Goal: Task Accomplishment & Management: Use online tool/utility

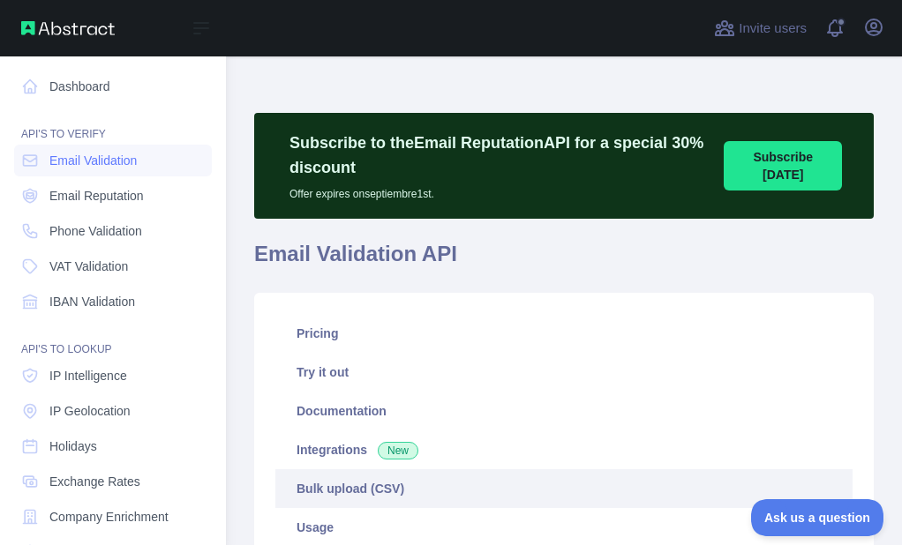
click at [13, 236] on div "Dashboard API'S TO VERIFY Email Validation Email Reputation Phone Validation VA…" at bounding box center [113, 381] width 226 height 762
click at [31, 229] on icon at bounding box center [30, 231] width 18 height 18
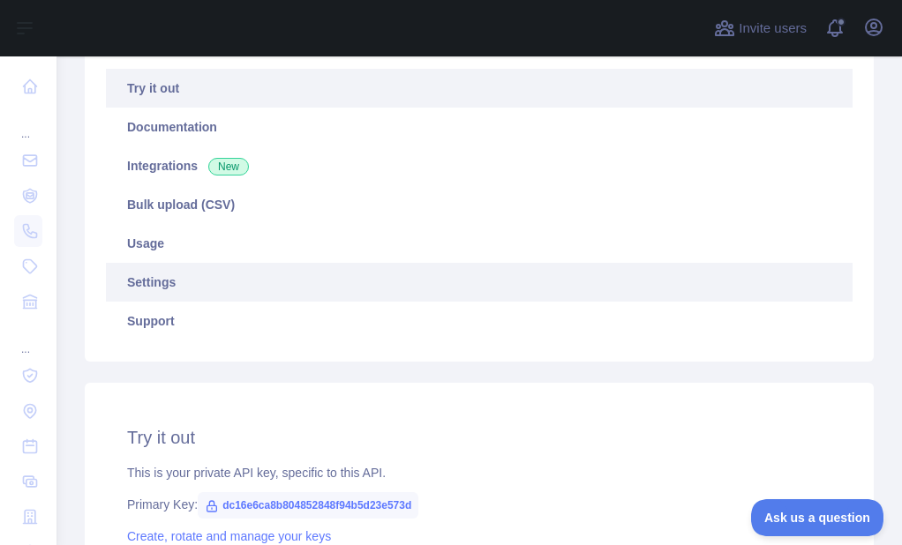
scroll to position [265, 0]
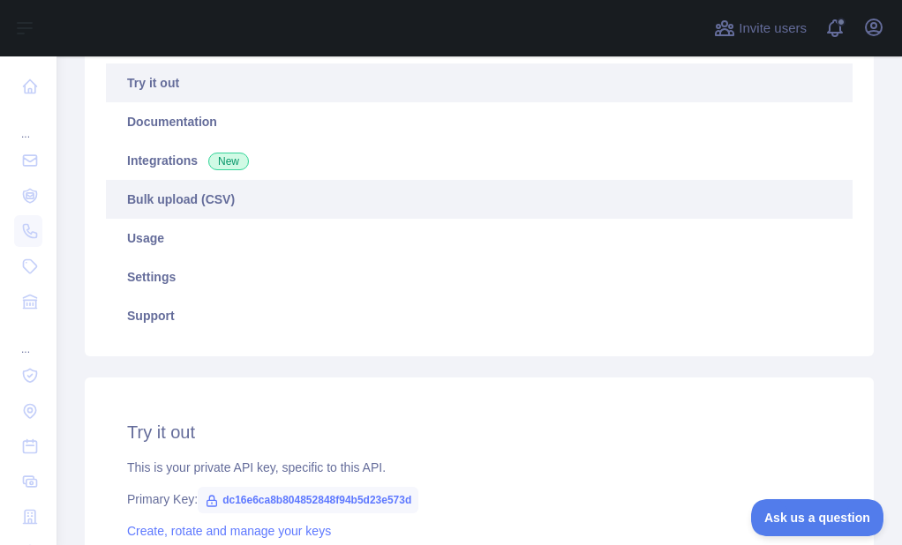
click at [214, 213] on link "Bulk upload (CSV)" at bounding box center [479, 199] width 746 height 39
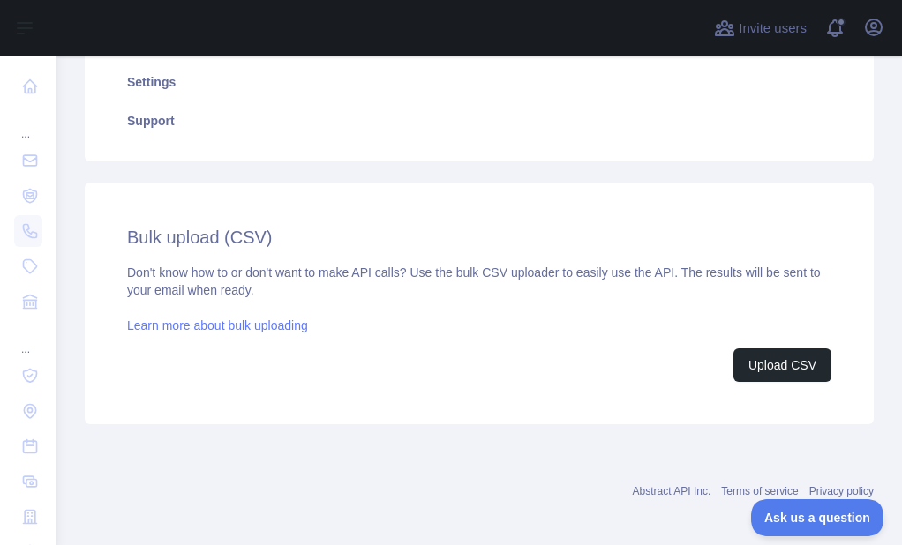
scroll to position [469, 0]
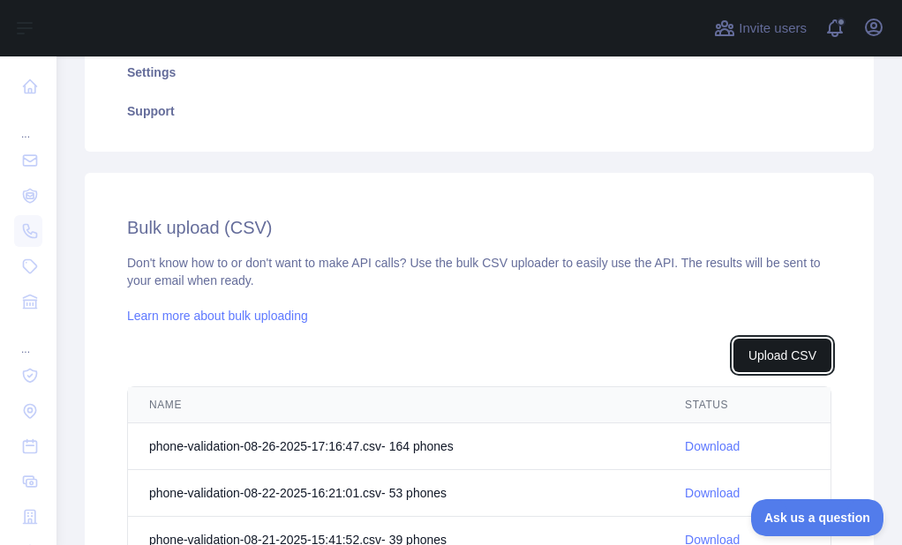
click at [782, 353] on button "Upload CSV" at bounding box center [782, 356] width 98 height 34
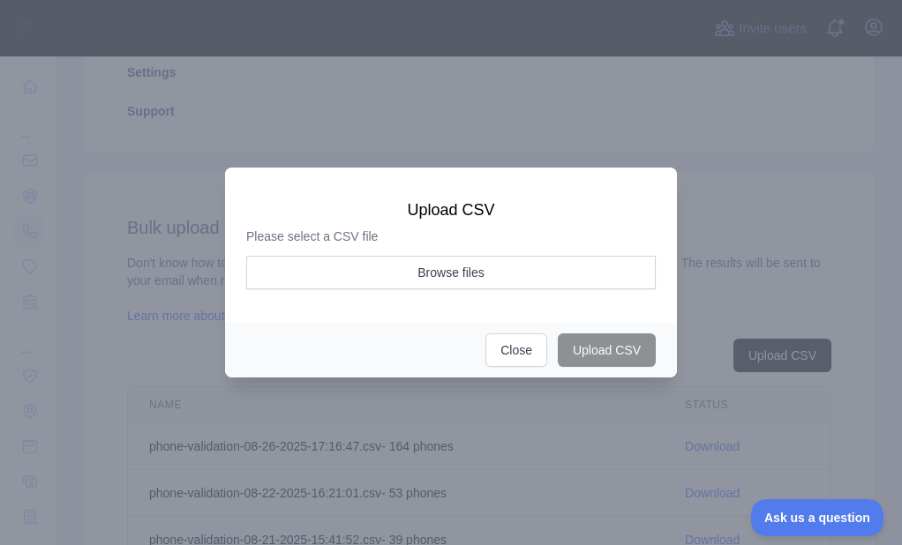
click at [500, 252] on div "Please select a CSV file Browse files" at bounding box center [450, 264] width 409 height 72
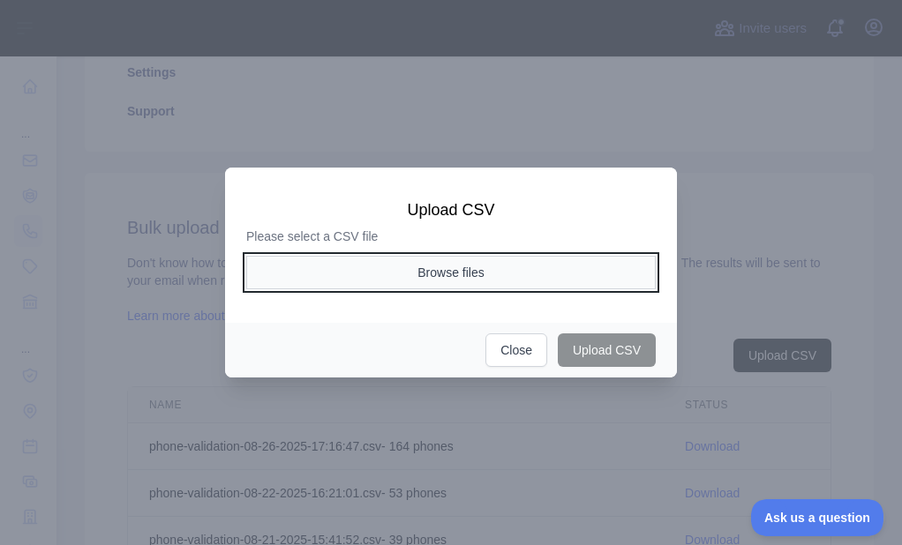
click at [485, 264] on button "Browse files" at bounding box center [450, 273] width 409 height 34
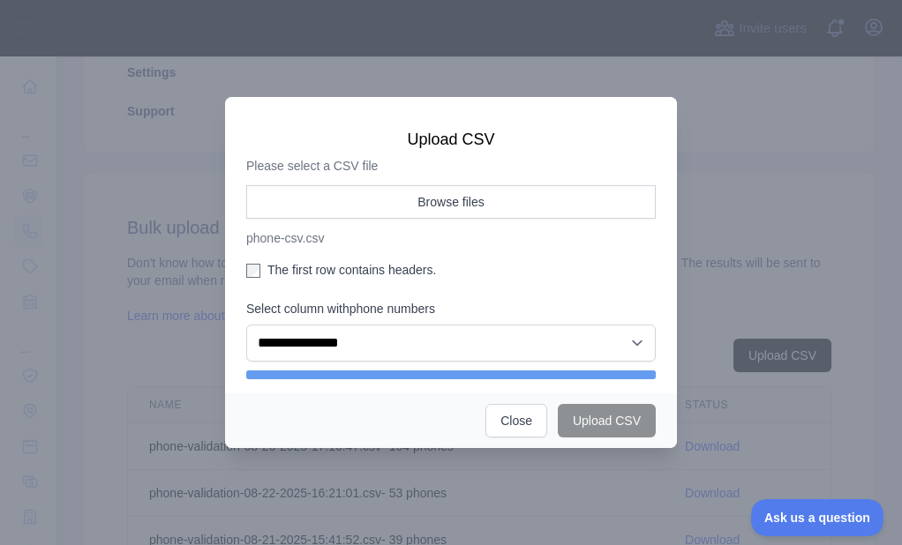
click at [297, 271] on label "The first row contains headers." at bounding box center [450, 270] width 409 height 18
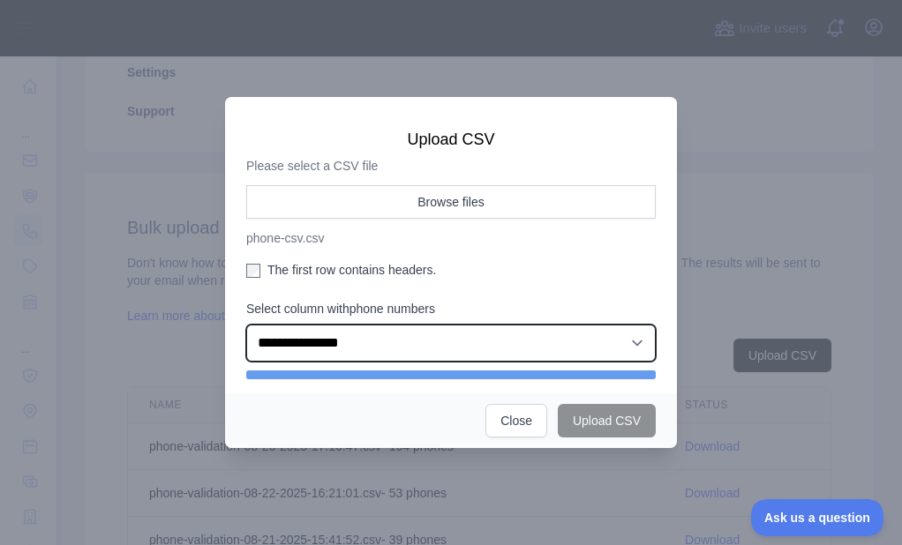
click at [335, 351] on select "**********" at bounding box center [450, 343] width 409 height 37
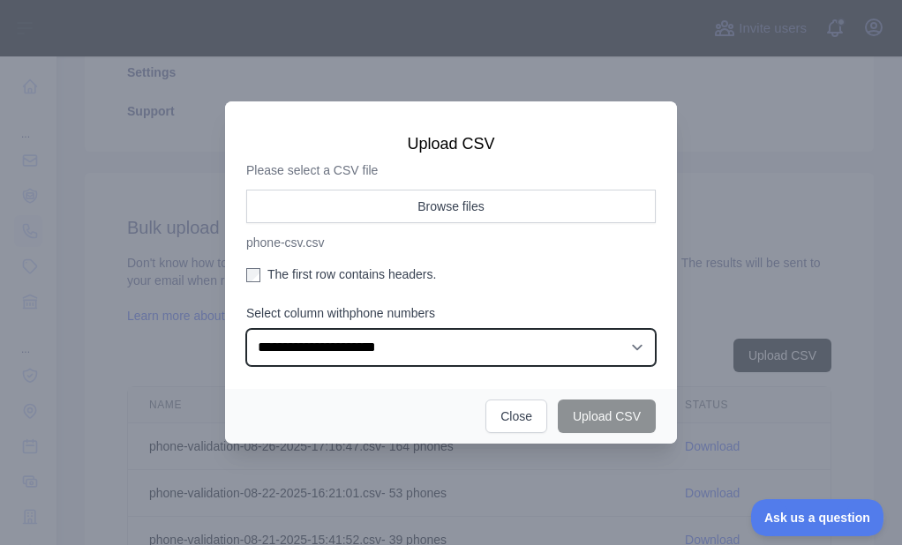
click at [246, 329] on select "**********" at bounding box center [450, 347] width 409 height 37
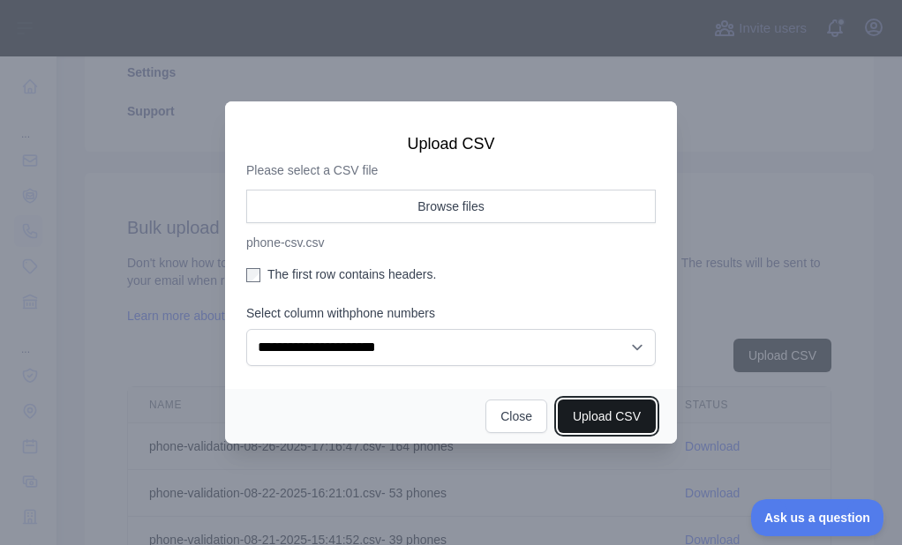
click at [592, 420] on button "Upload CSV" at bounding box center [607, 417] width 98 height 34
select select "**"
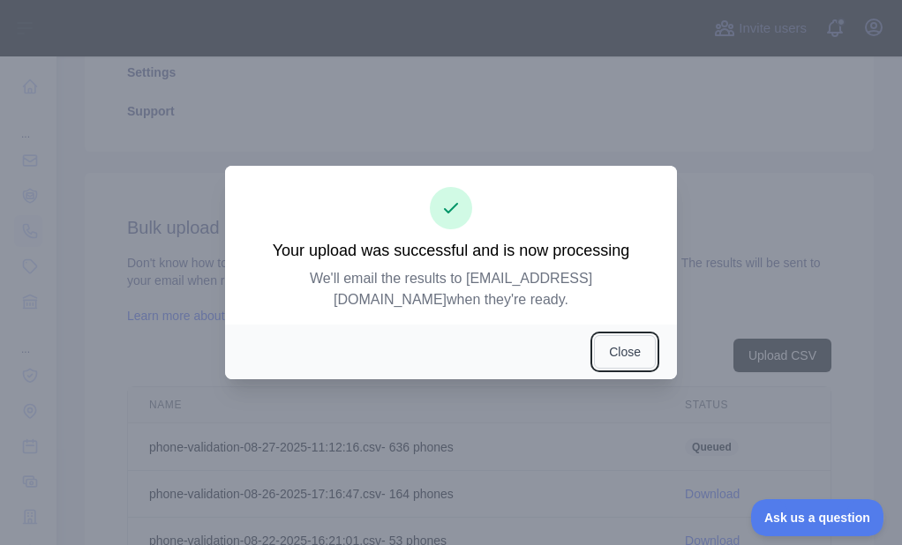
click at [607, 335] on button "Close" at bounding box center [625, 352] width 62 height 34
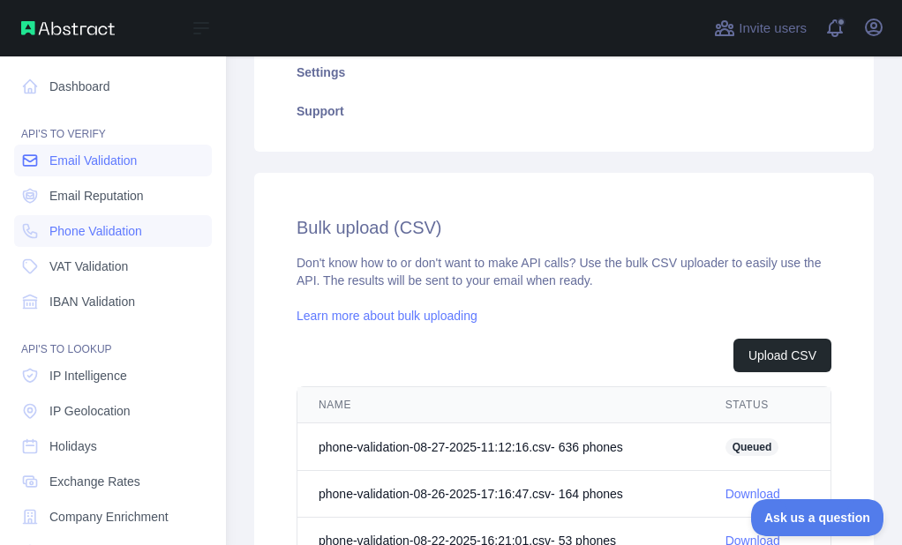
click at [42, 168] on link "Email Validation" at bounding box center [113, 161] width 198 height 32
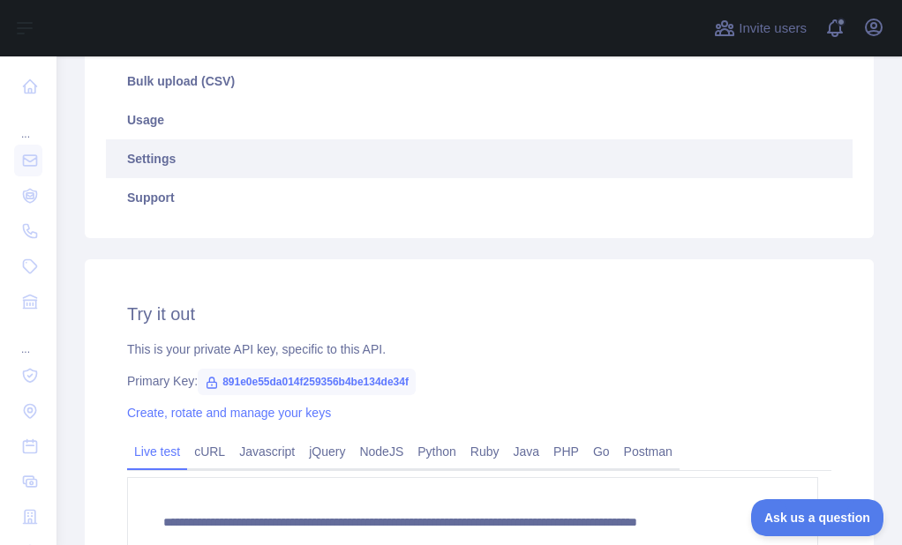
scroll to position [293, 0]
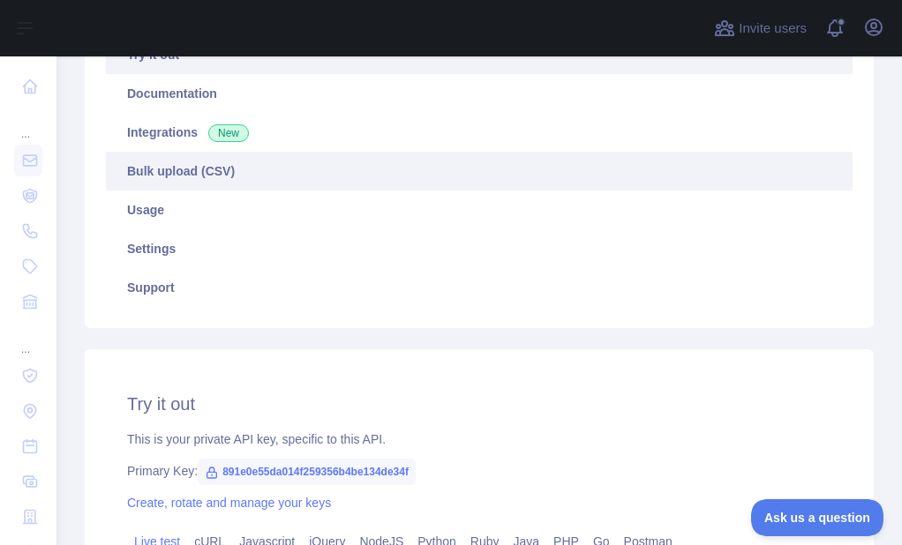
click at [218, 184] on link "Bulk upload (CSV)" at bounding box center [479, 171] width 746 height 39
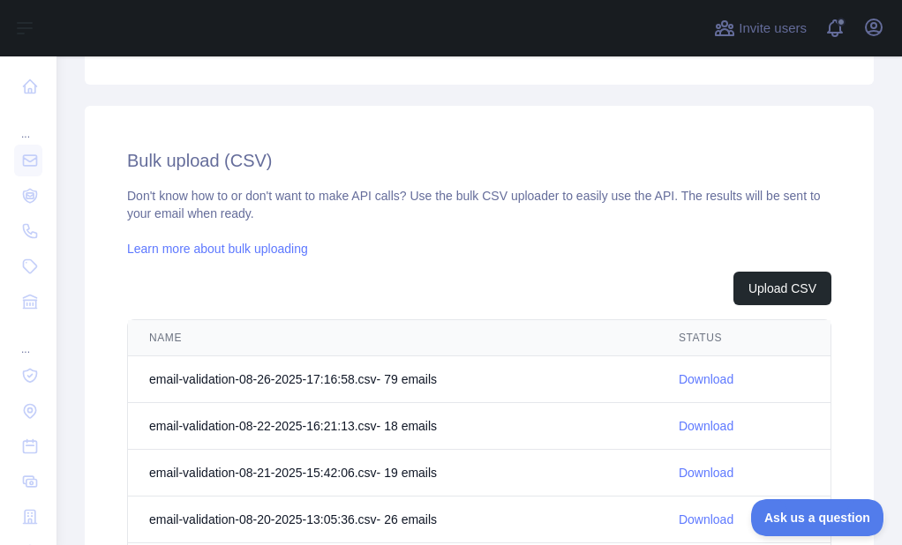
scroll to position [558, 0]
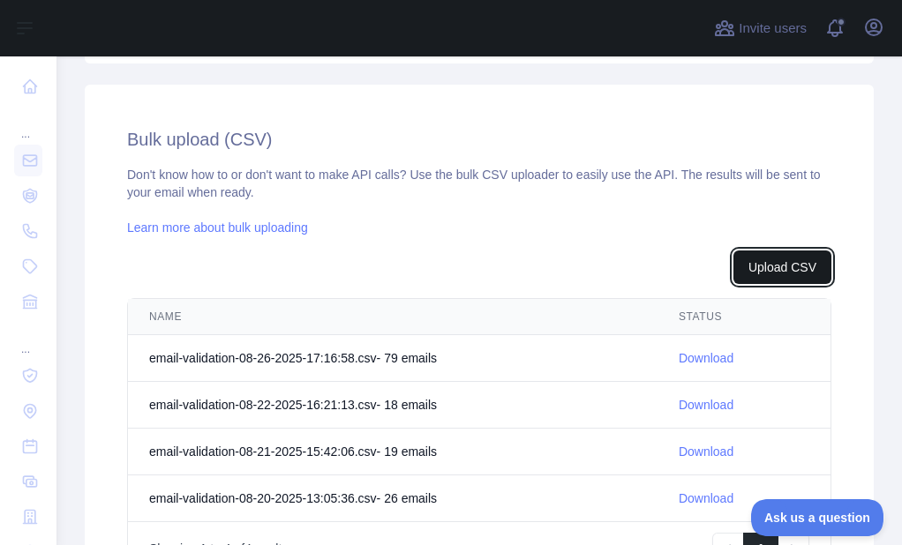
click at [767, 267] on button "Upload CSV" at bounding box center [782, 268] width 98 height 34
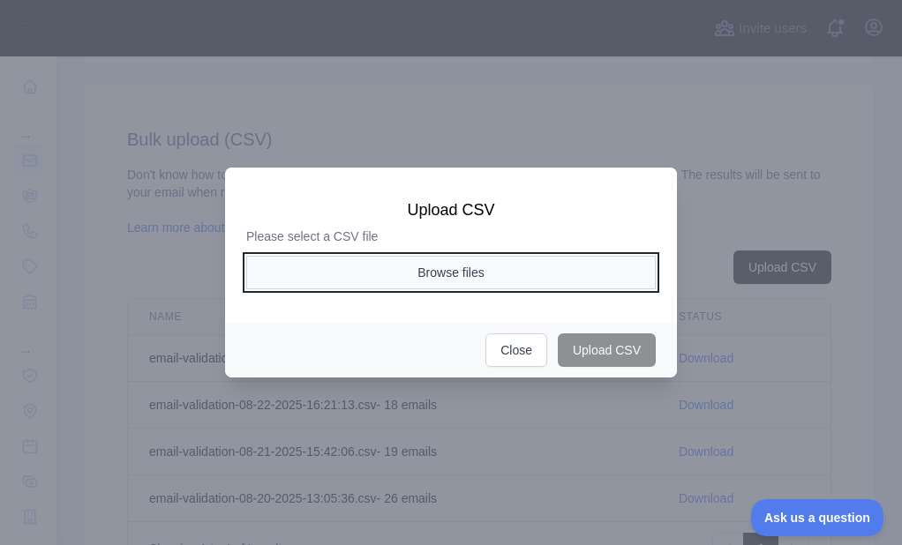
click at [461, 265] on button "Browse files" at bounding box center [450, 273] width 409 height 34
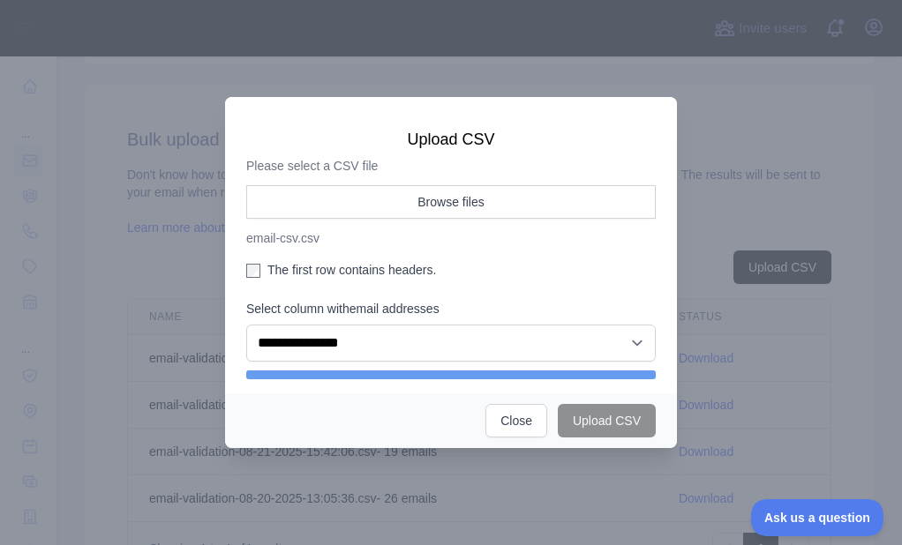
click at [296, 266] on label "The first row contains headers." at bounding box center [450, 270] width 409 height 18
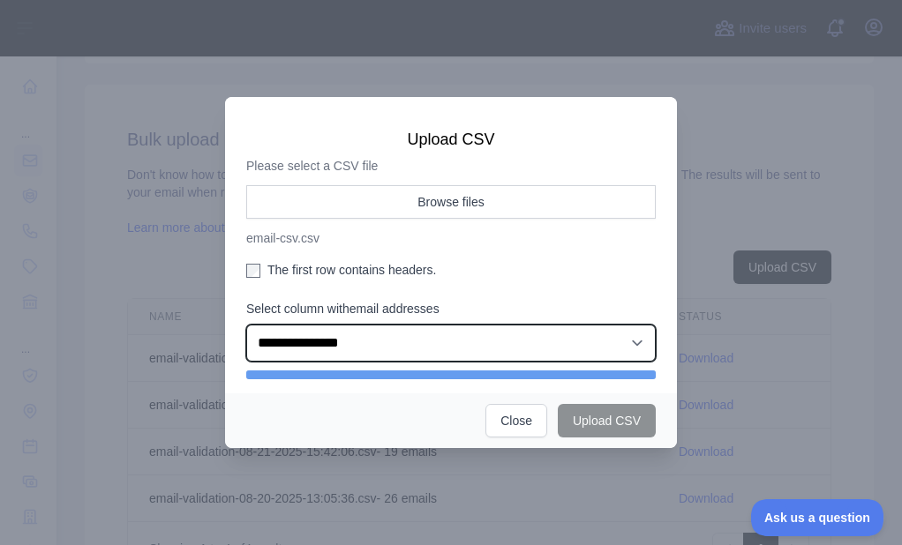
click at [309, 327] on select "**********" at bounding box center [450, 343] width 409 height 37
click at [246, 325] on select "**********" at bounding box center [450, 343] width 409 height 37
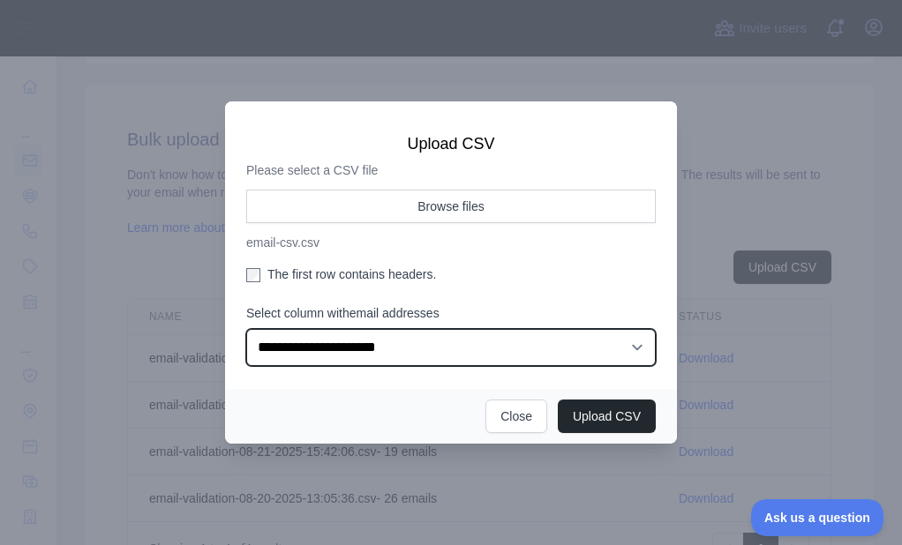
click at [362, 341] on select "**********" at bounding box center [450, 347] width 409 height 37
click at [246, 329] on select "**********" at bounding box center [450, 347] width 409 height 37
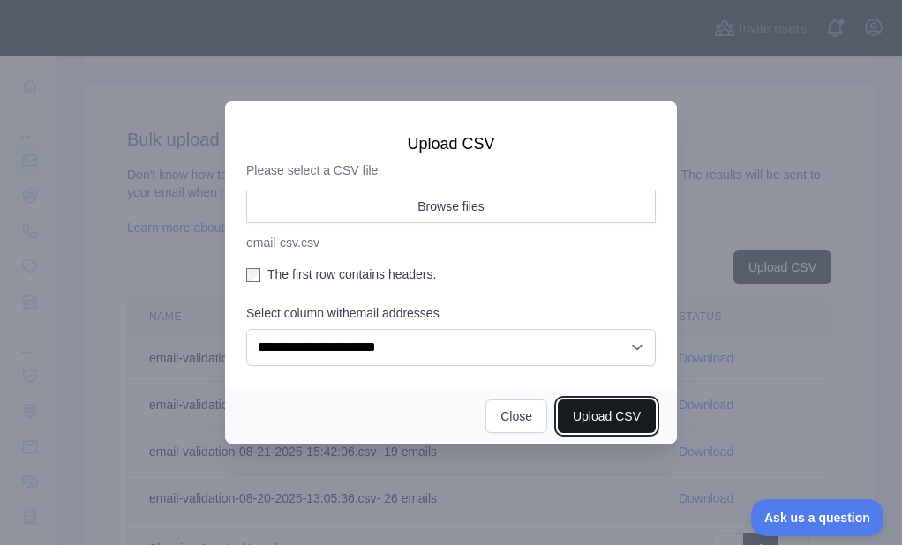
click at [602, 413] on button "Upload CSV" at bounding box center [607, 417] width 98 height 34
select select "**"
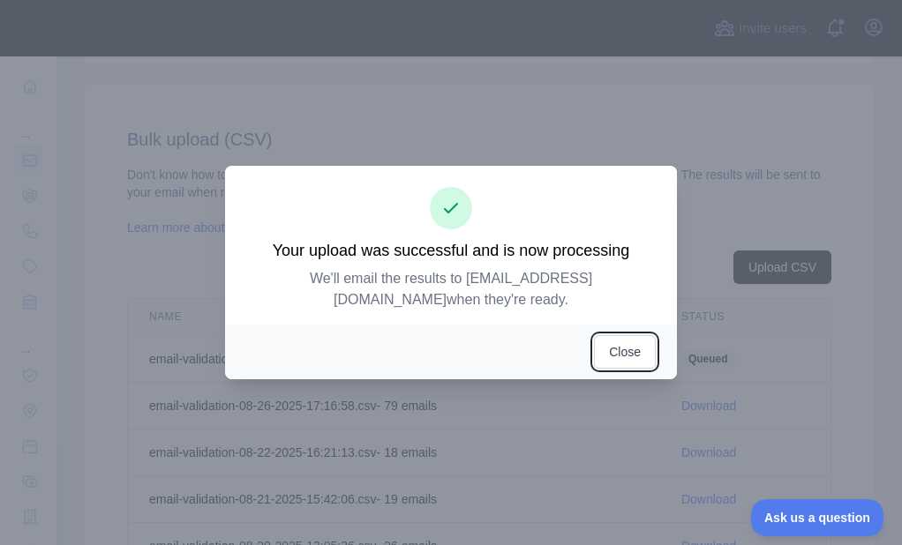
drag, startPoint x: 608, startPoint y: 344, endPoint x: 606, endPoint y: 327, distance: 16.9
click at [608, 343] on button "Close" at bounding box center [625, 352] width 62 height 34
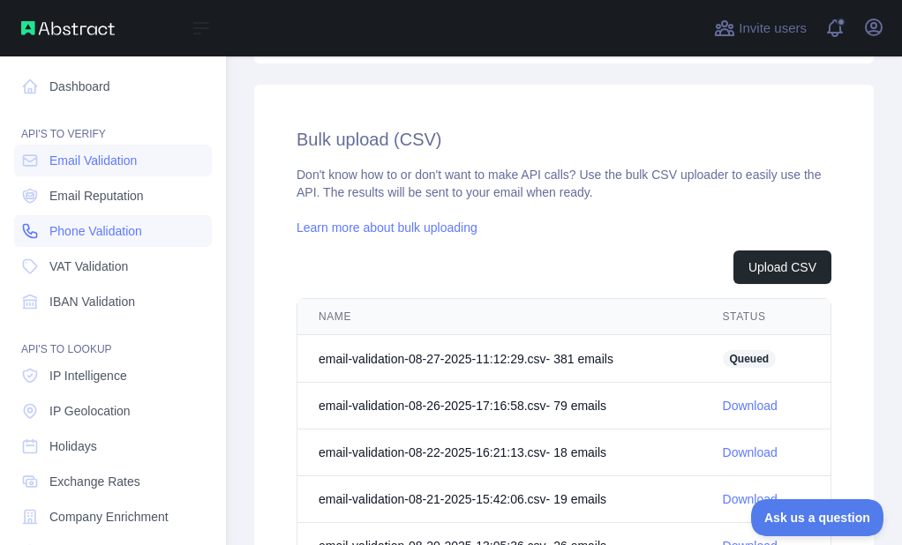
click at [34, 228] on icon at bounding box center [30, 231] width 18 height 18
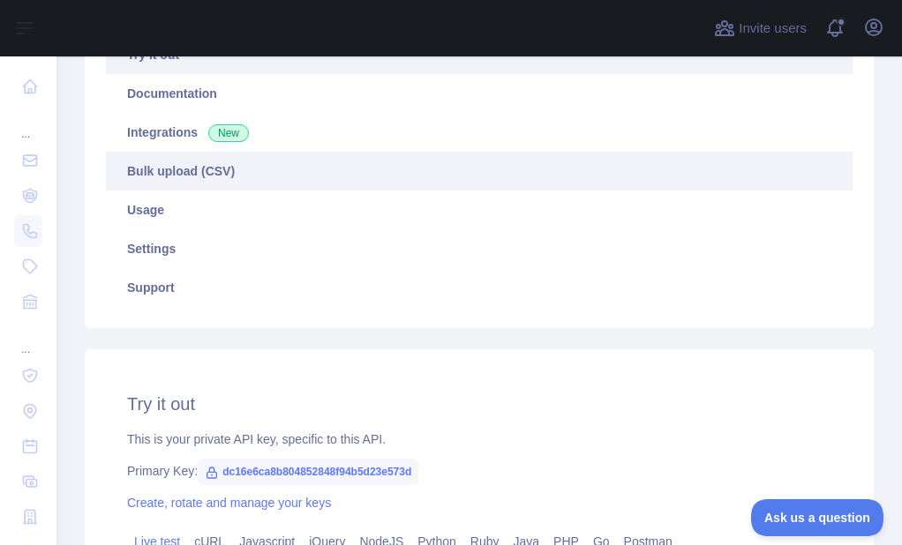
click at [197, 165] on link "Bulk upload (CSV)" at bounding box center [479, 171] width 746 height 39
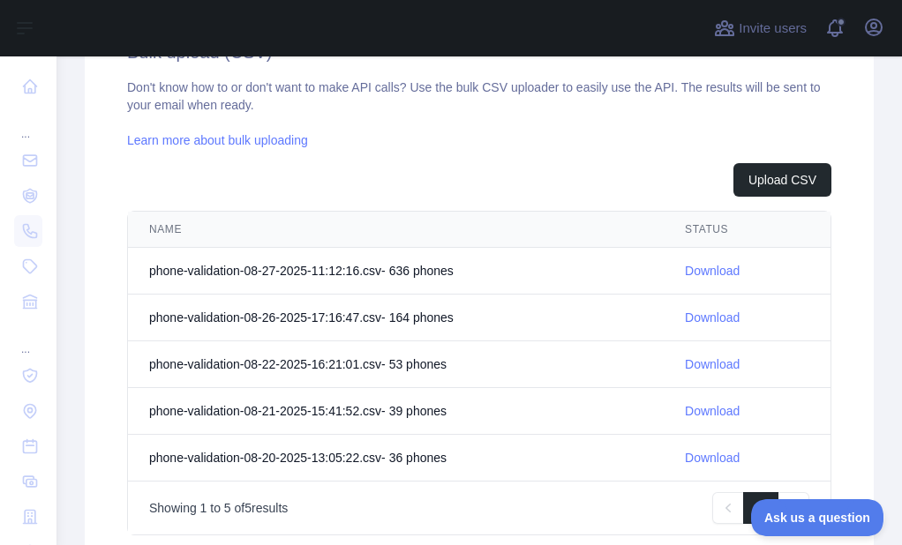
scroll to position [646, 0]
click at [685, 273] on link "Download" at bounding box center [712, 270] width 55 height 14
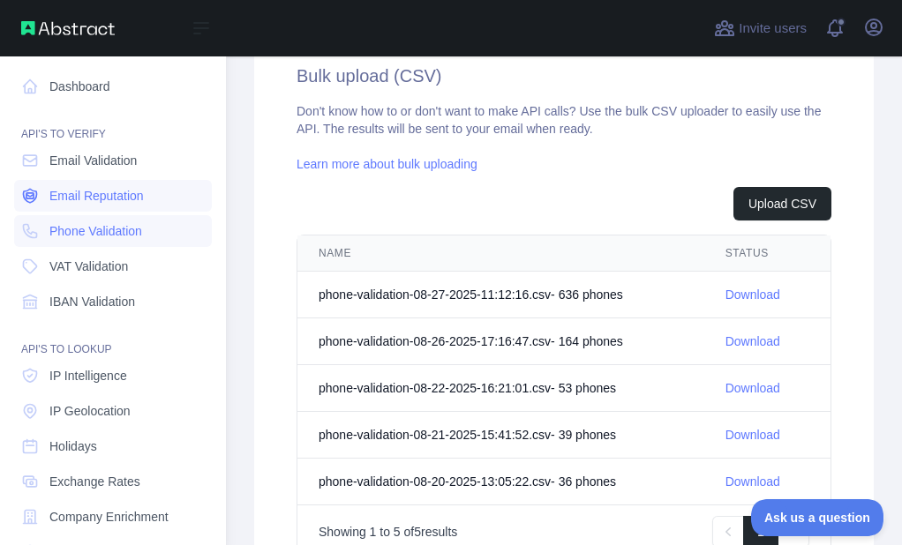
scroll to position [670, 0]
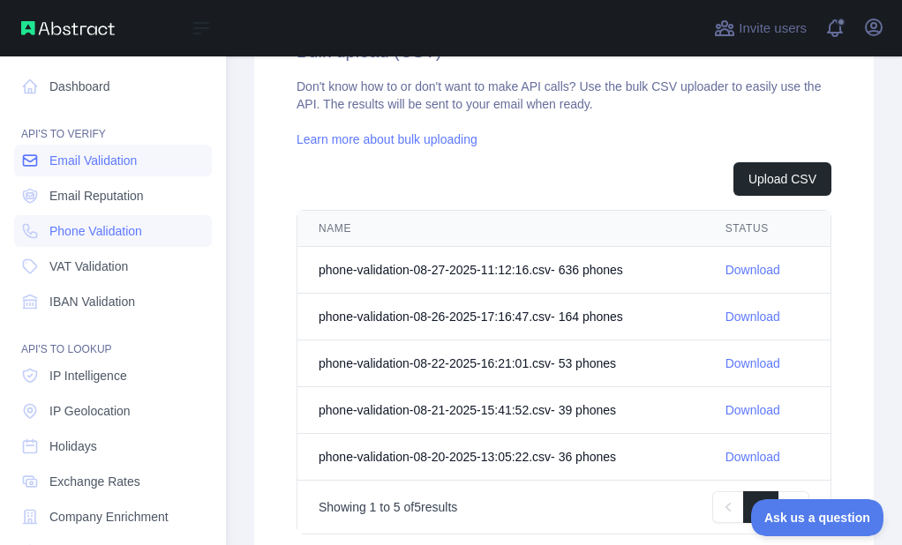
click at [46, 161] on link "Email Validation" at bounding box center [113, 161] width 198 height 32
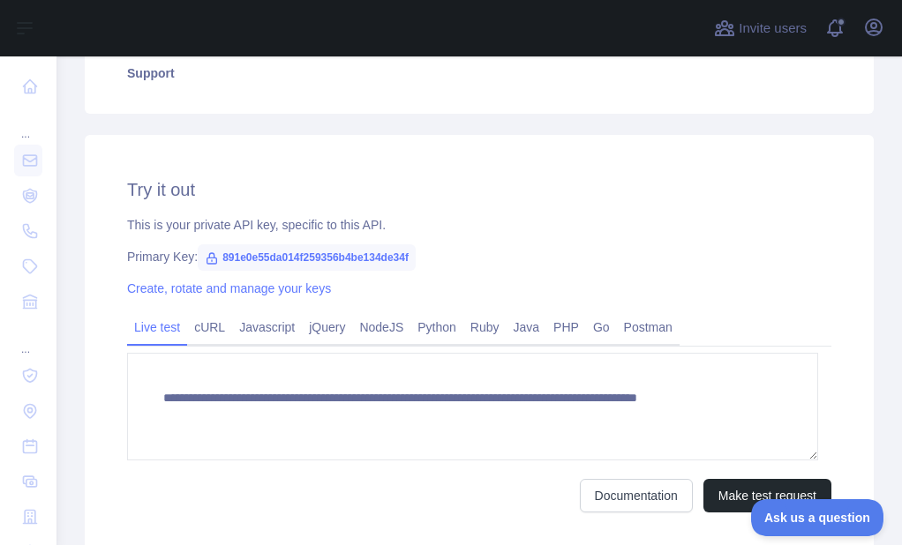
scroll to position [381, 0]
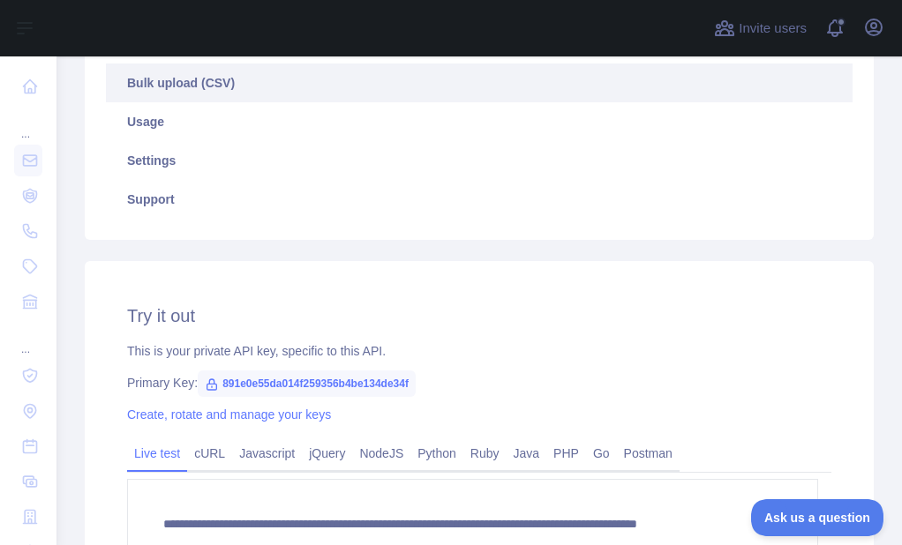
click at [187, 82] on link "Bulk upload (CSV)" at bounding box center [479, 83] width 746 height 39
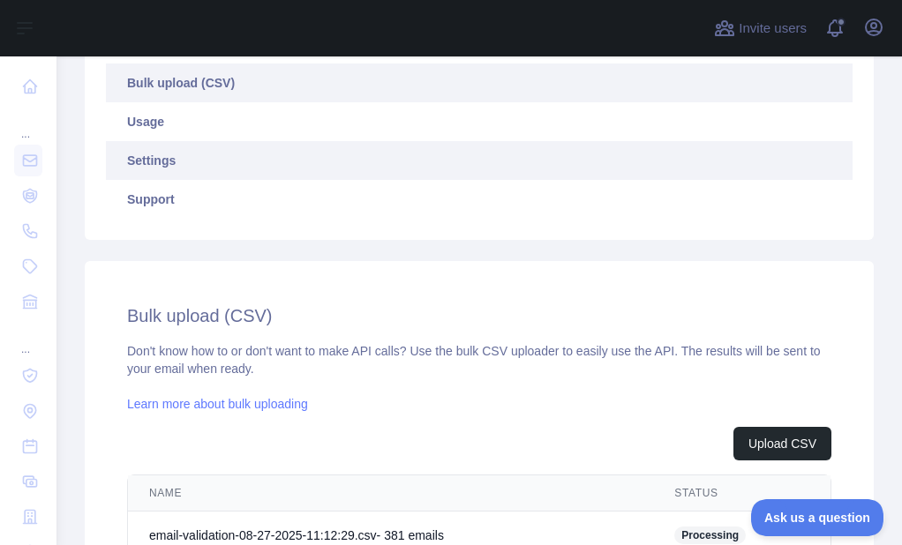
scroll to position [293, 0]
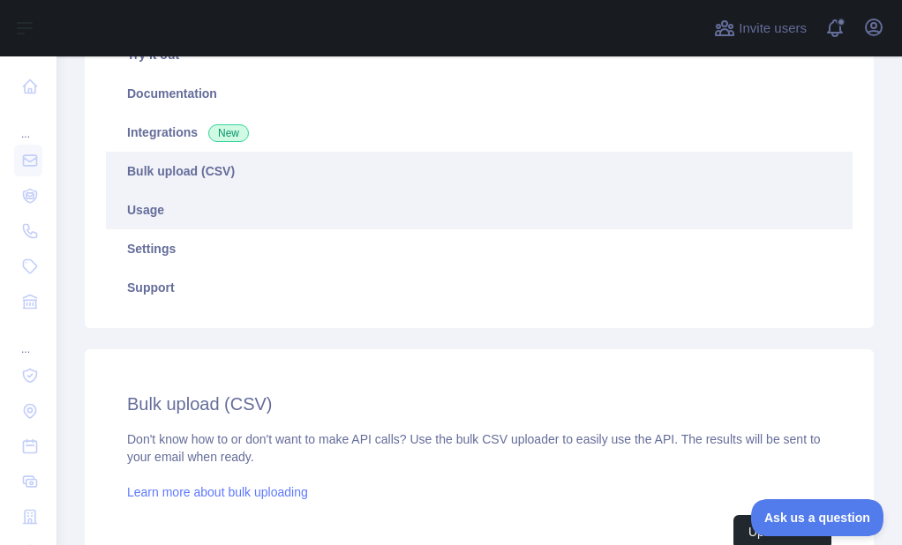
click at [159, 199] on link "Usage" at bounding box center [479, 210] width 746 height 39
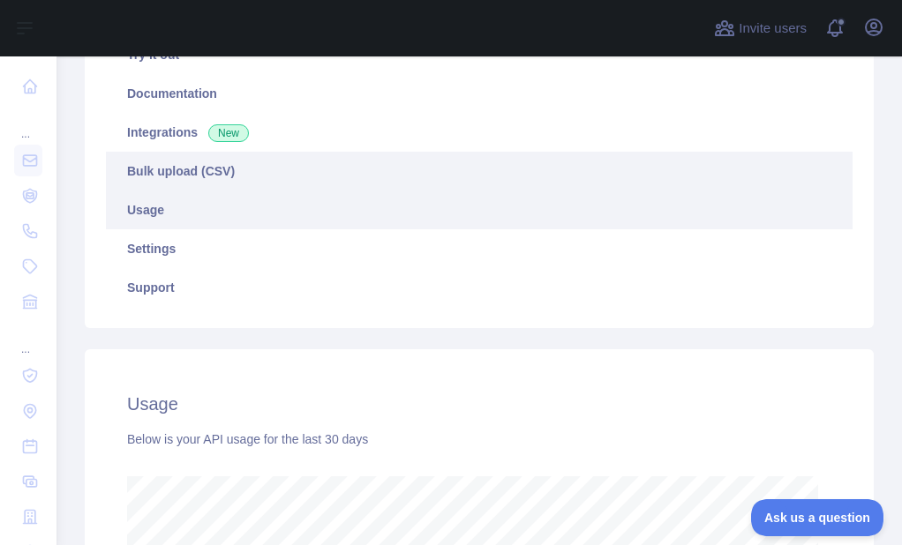
scroll to position [489, 832]
click at [183, 173] on link "Bulk upload (CSV)" at bounding box center [479, 171] width 746 height 39
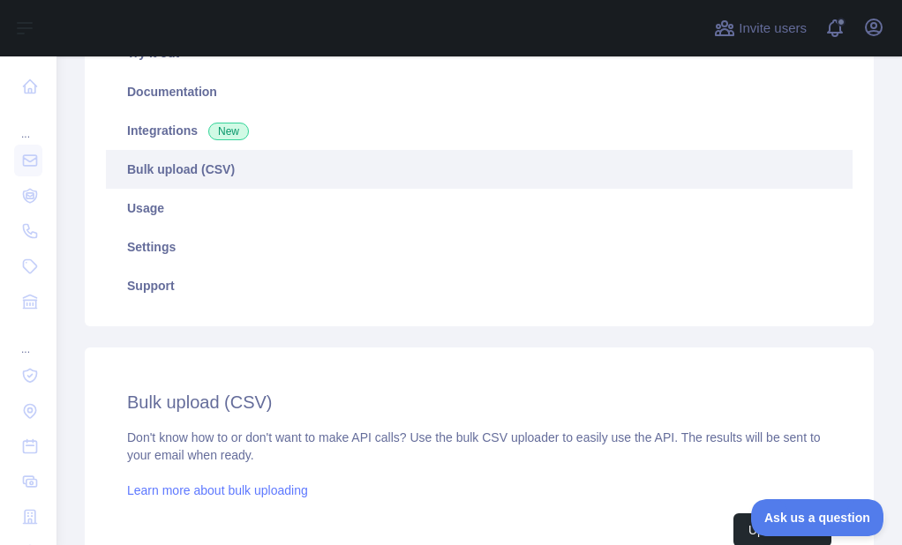
scroll to position [293, 0]
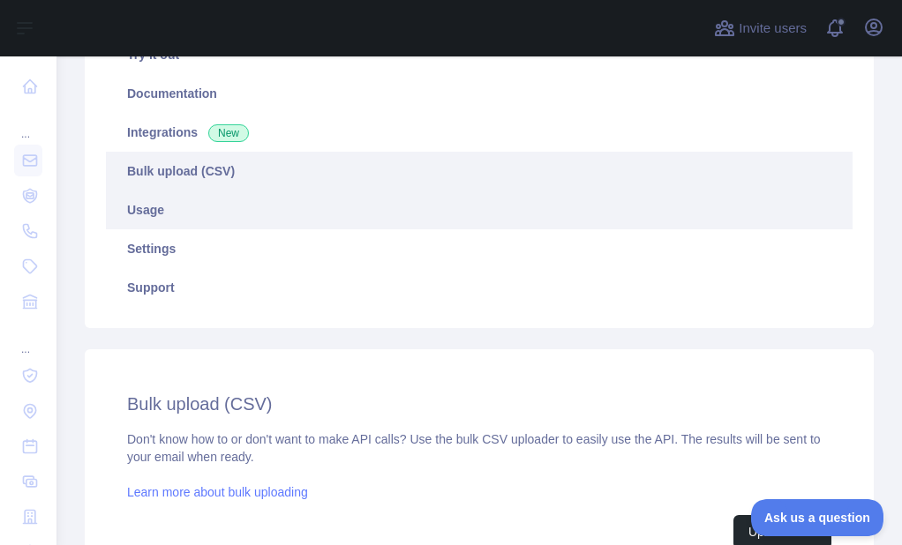
click at [158, 220] on link "Usage" at bounding box center [479, 210] width 746 height 39
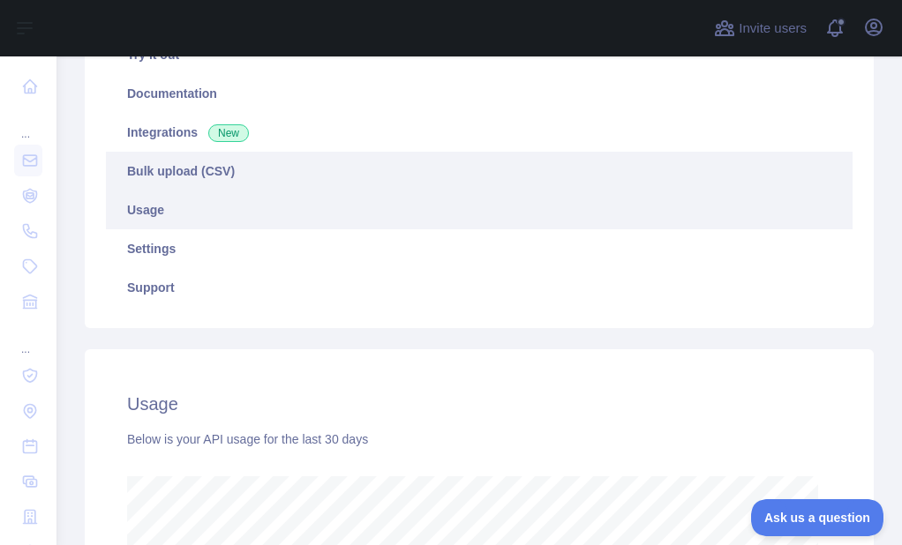
scroll to position [489, 832]
click at [193, 175] on link "Bulk upload (CSV)" at bounding box center [479, 171] width 746 height 39
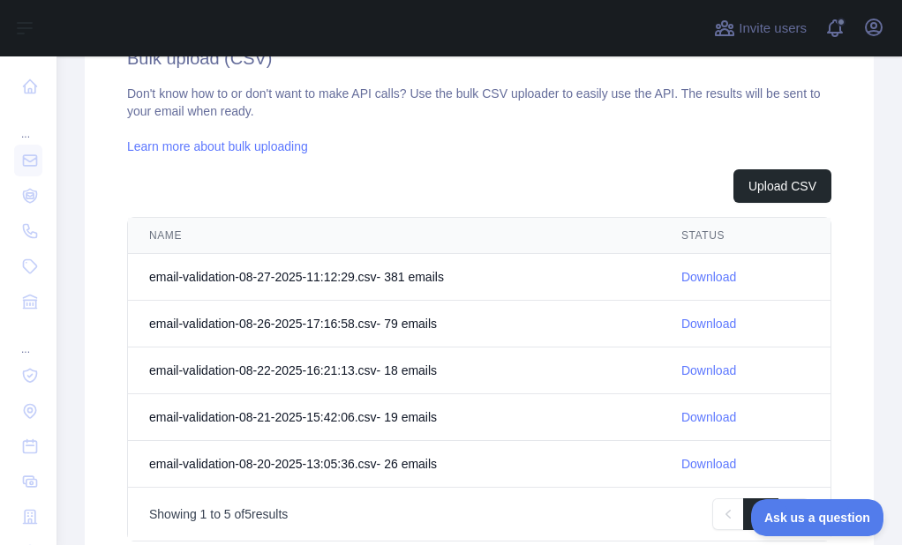
scroll to position [646, 0]
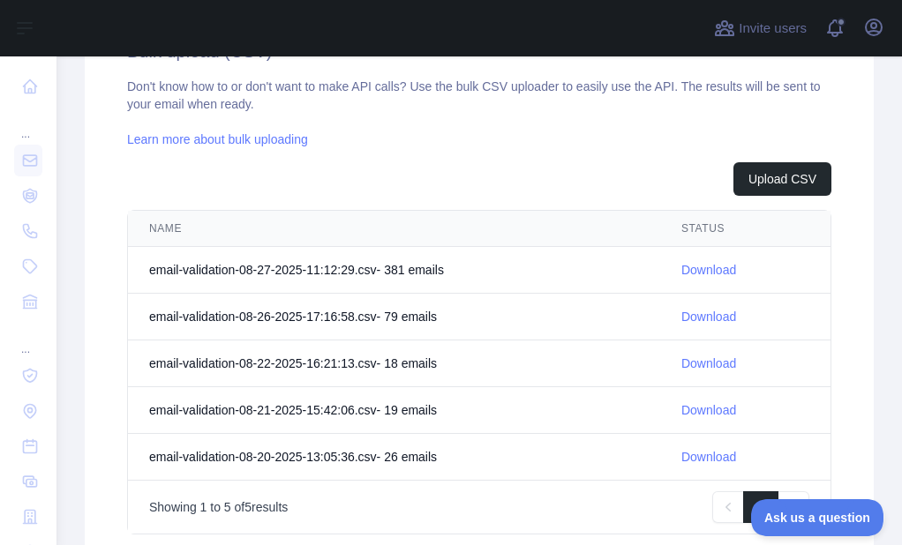
click at [688, 272] on link "Download" at bounding box center [708, 270] width 55 height 14
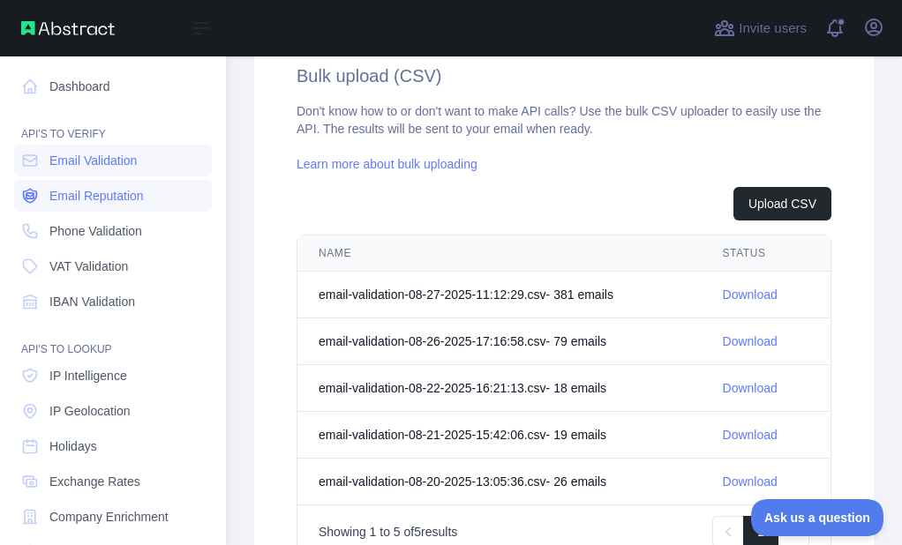
scroll to position [670, 0]
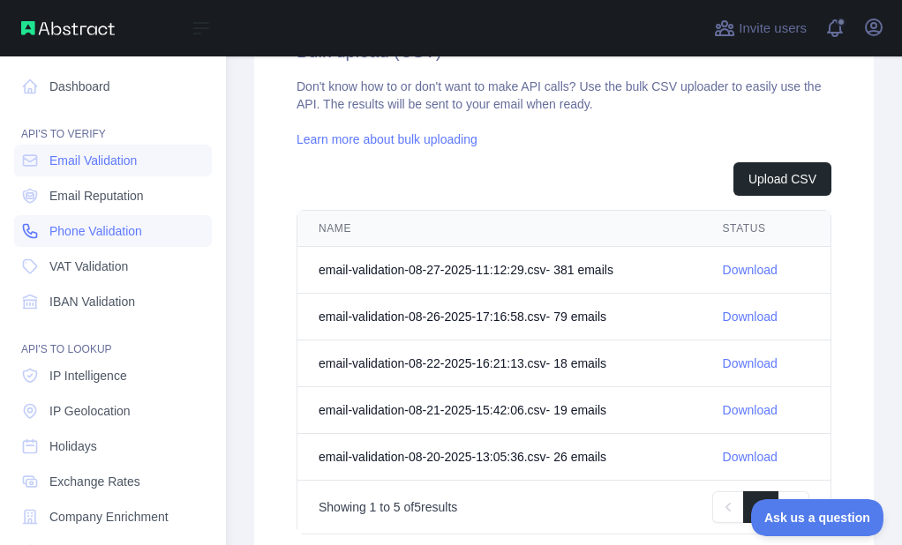
click at [38, 221] on link "Phone Validation" at bounding box center [113, 231] width 198 height 32
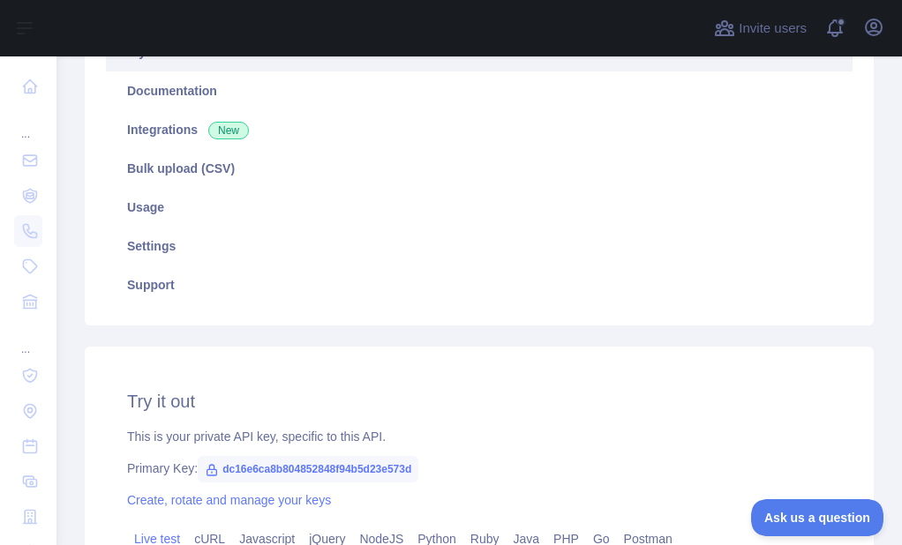
scroll to position [293, 0]
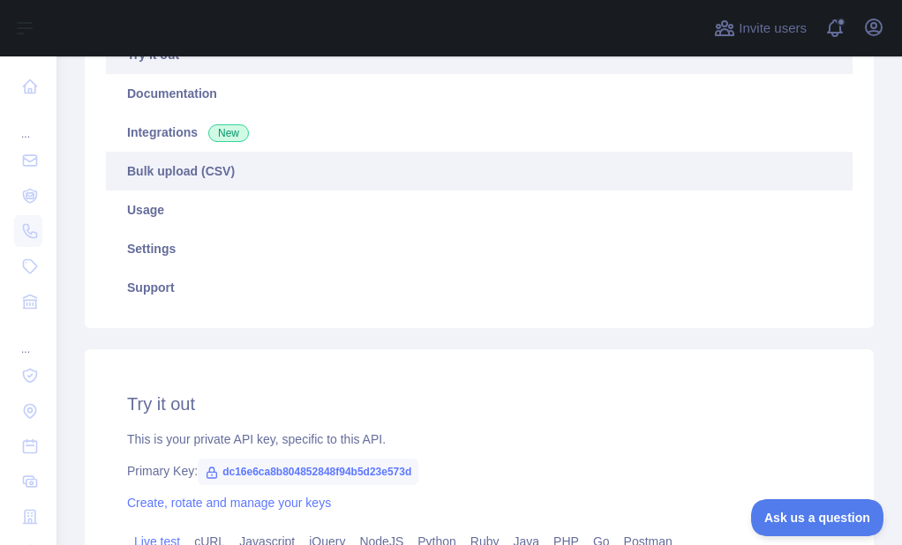
click at [211, 186] on link "Bulk upload (CSV)" at bounding box center [479, 171] width 746 height 39
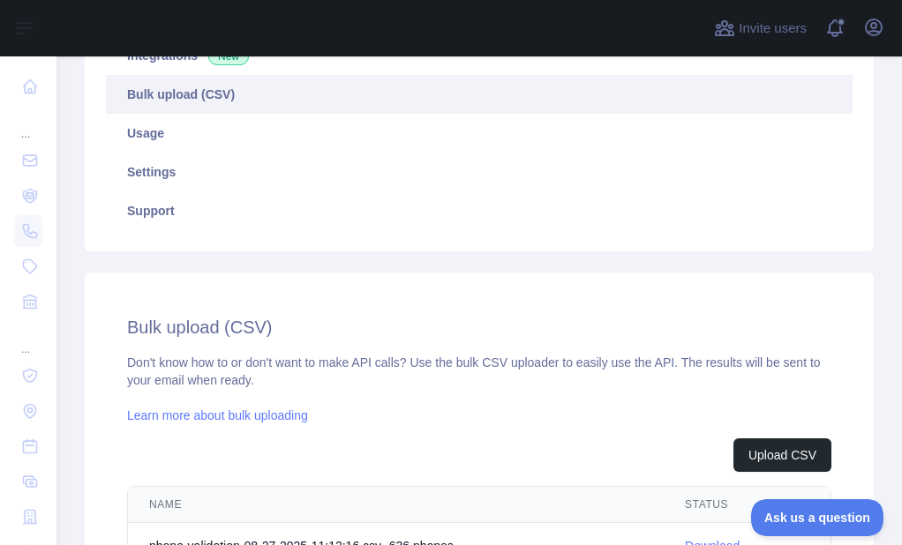
scroll to position [469, 0]
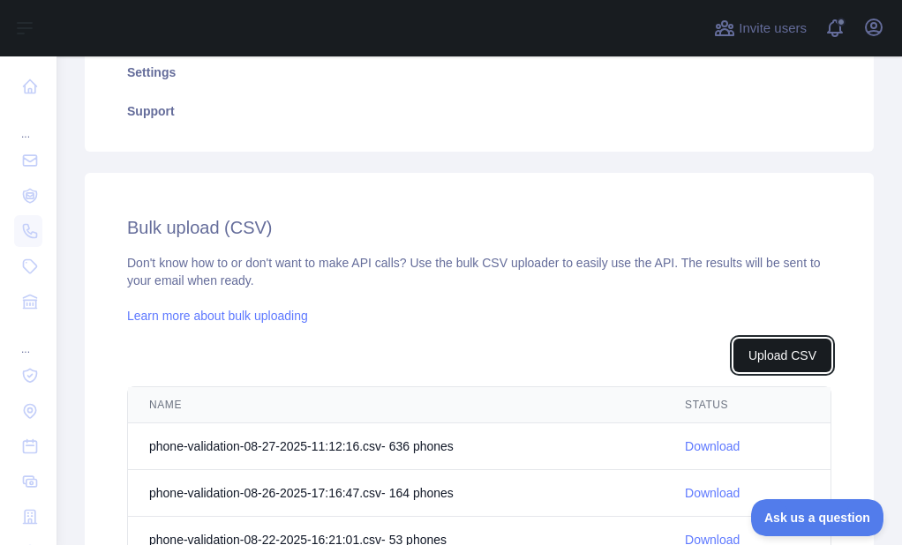
click at [760, 366] on button "Upload CSV" at bounding box center [782, 356] width 98 height 34
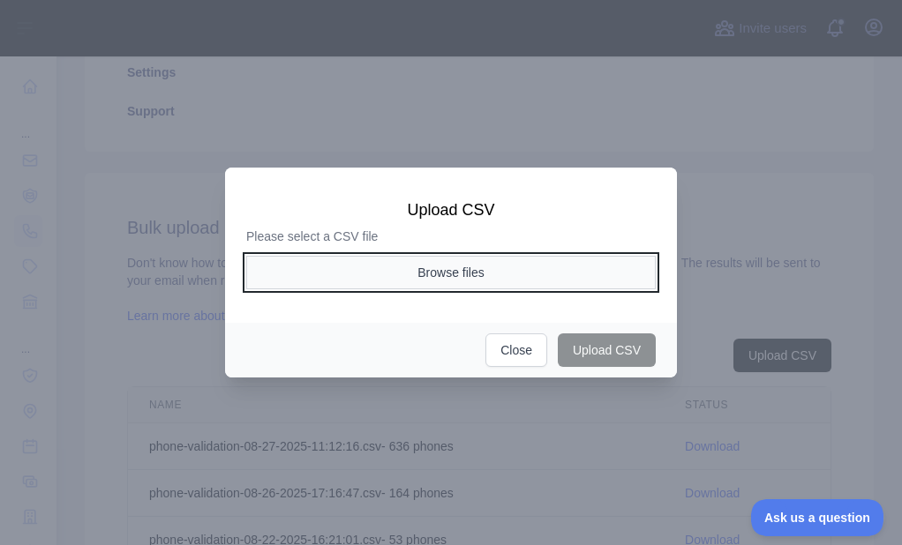
click at [430, 270] on button "Browse files" at bounding box center [450, 273] width 409 height 34
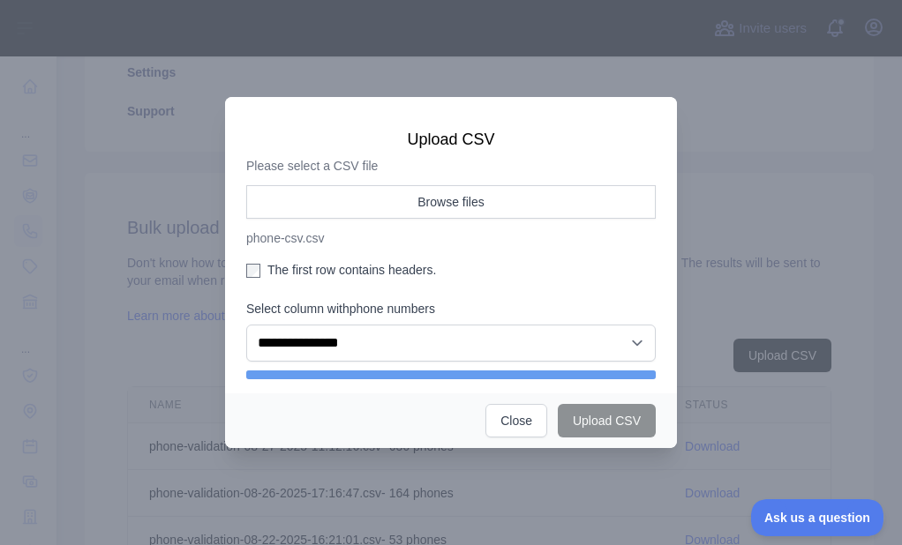
drag, startPoint x: 280, startPoint y: 269, endPoint x: 308, endPoint y: 272, distance: 28.4
click at [279, 270] on label "The first row contains headers." at bounding box center [450, 270] width 409 height 18
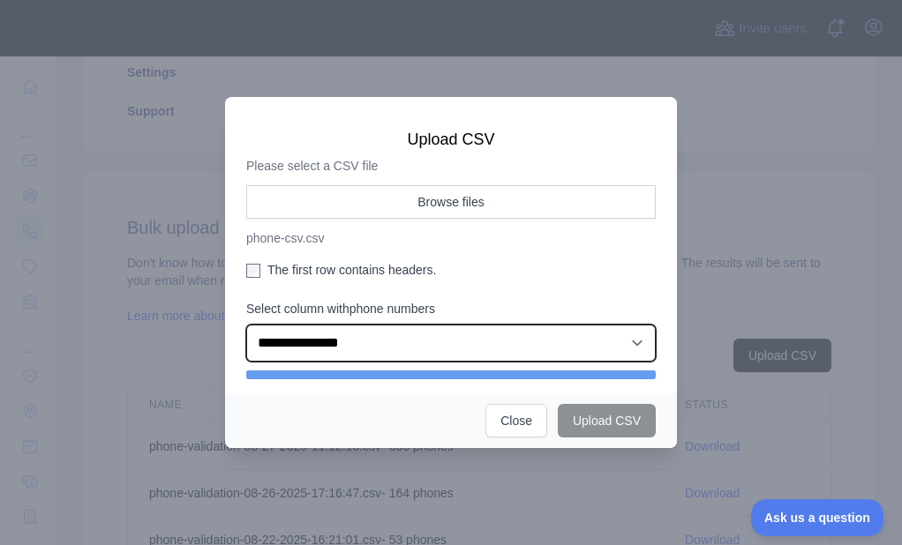
click at [370, 346] on select "**********" at bounding box center [450, 343] width 409 height 37
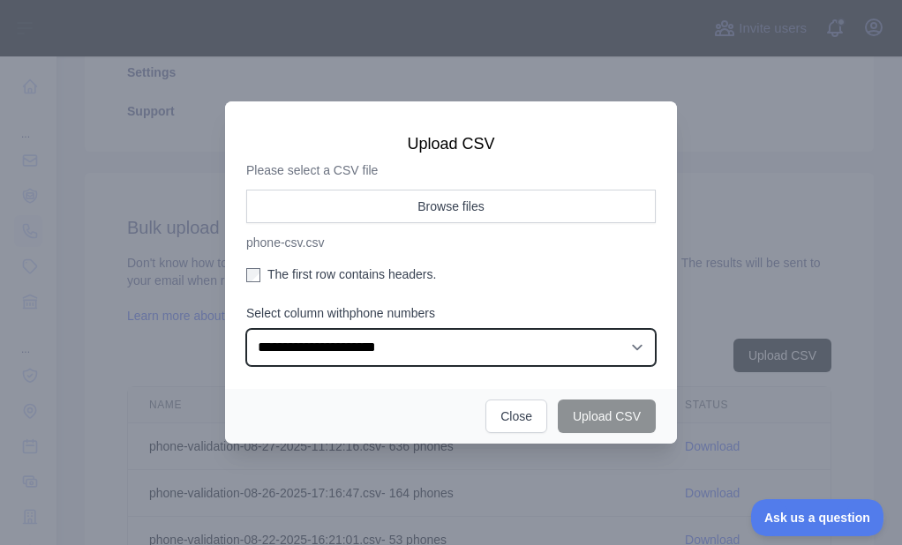
click at [246, 329] on select "**********" at bounding box center [450, 347] width 409 height 37
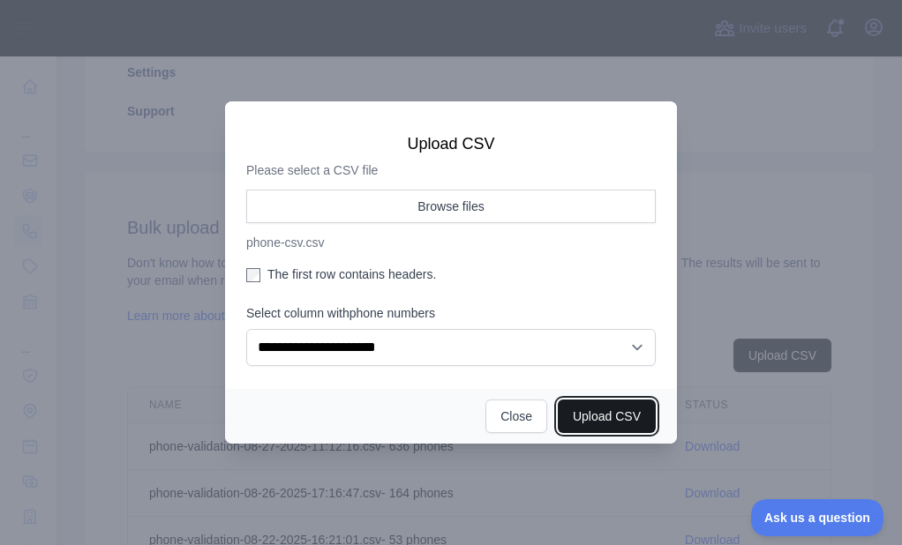
click at [608, 413] on button "Upload CSV" at bounding box center [607, 417] width 98 height 34
select select "**"
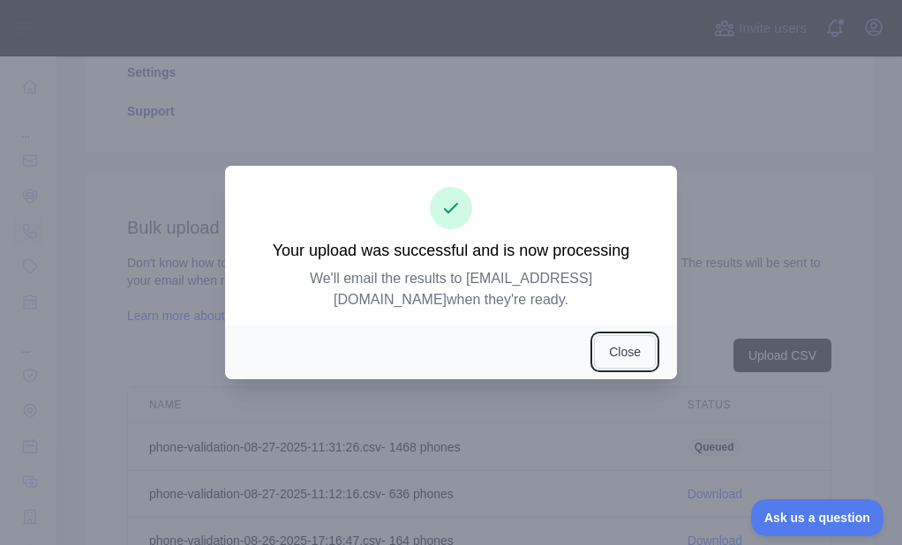
click at [638, 341] on button "Close" at bounding box center [625, 352] width 62 height 34
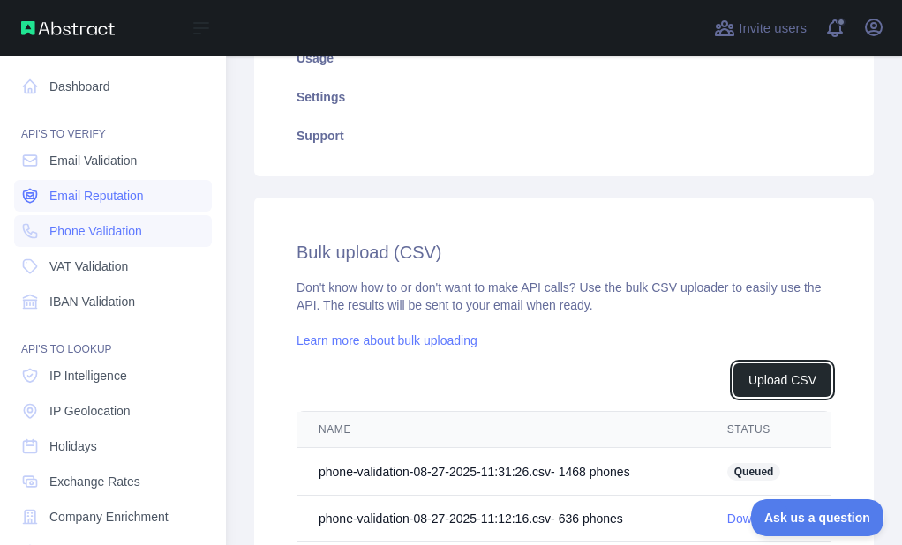
scroll to position [494, 0]
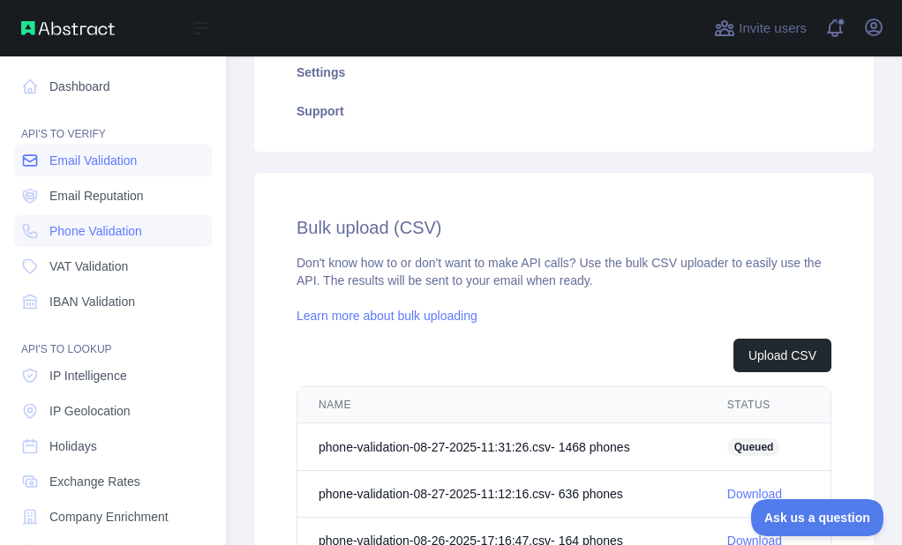
click at [53, 167] on span "Email Validation" at bounding box center [92, 161] width 87 height 18
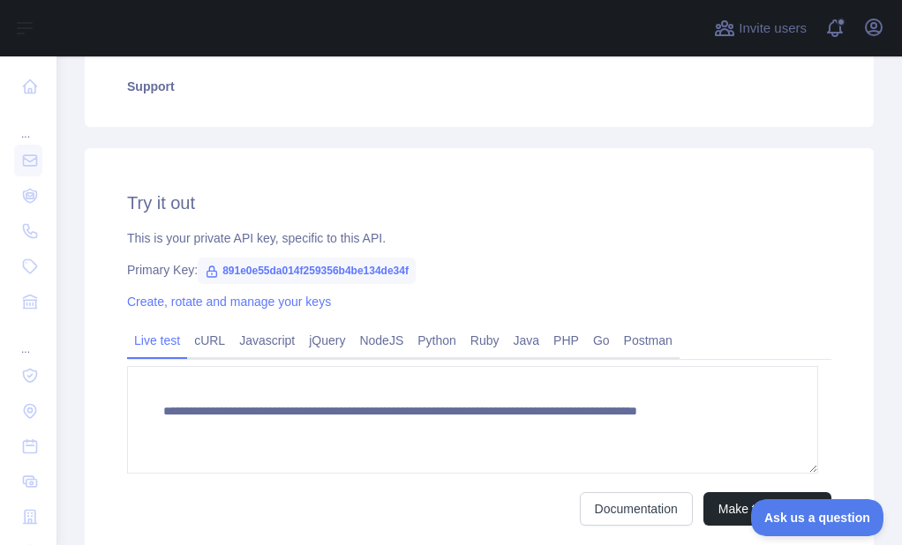
scroll to position [293, 0]
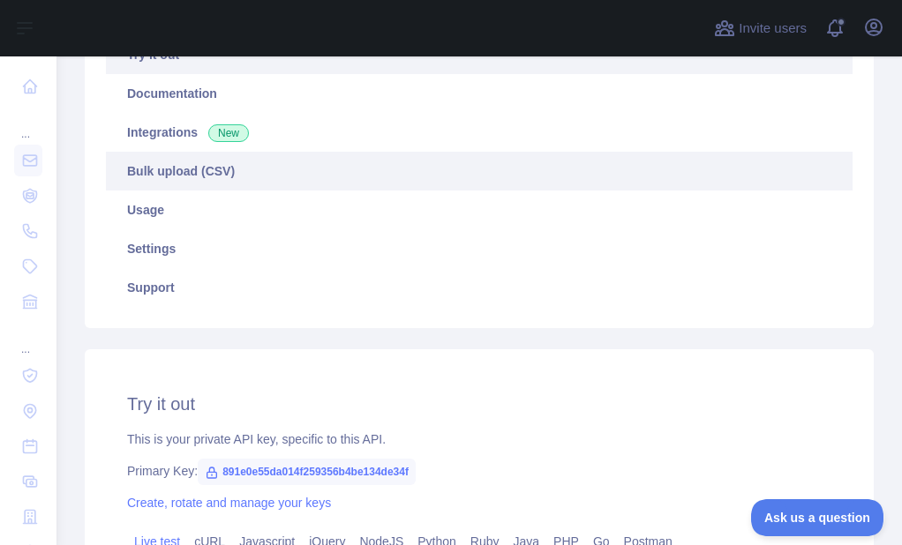
click at [198, 180] on link "Bulk upload (CSV)" at bounding box center [479, 171] width 746 height 39
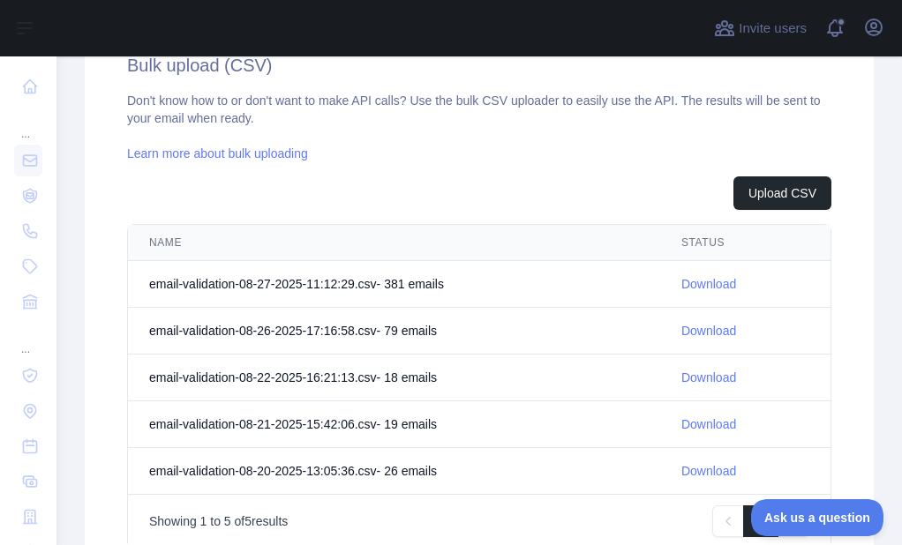
scroll to position [646, 0]
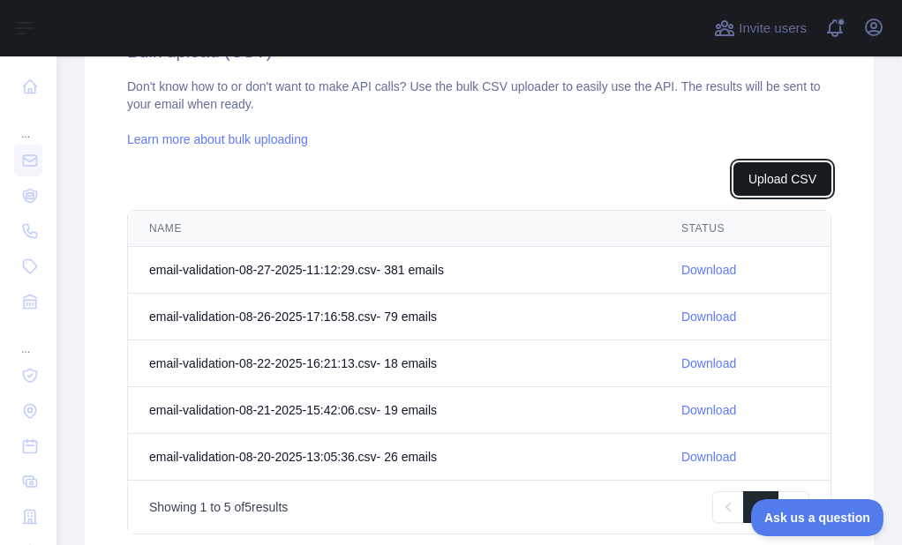
click at [786, 179] on button "Upload CSV" at bounding box center [782, 179] width 98 height 34
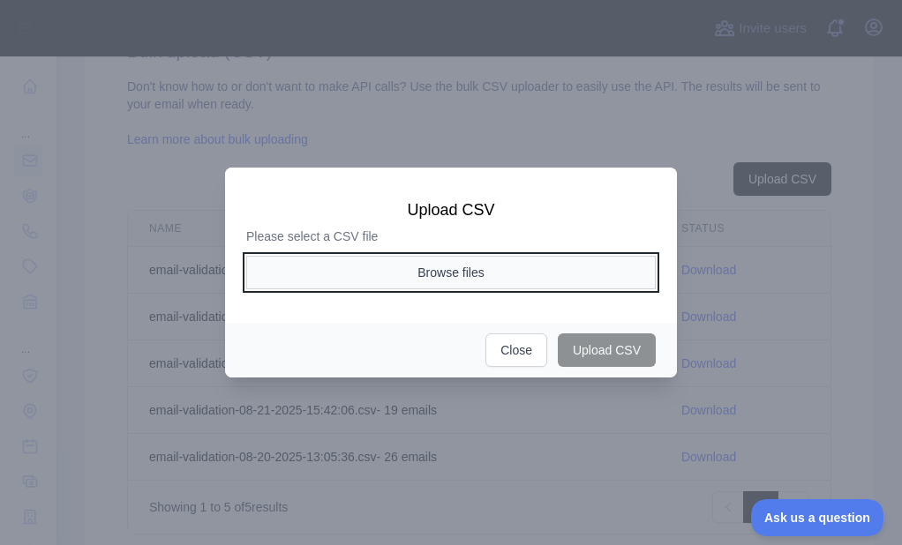
click at [430, 258] on button "Browse files" at bounding box center [450, 273] width 409 height 34
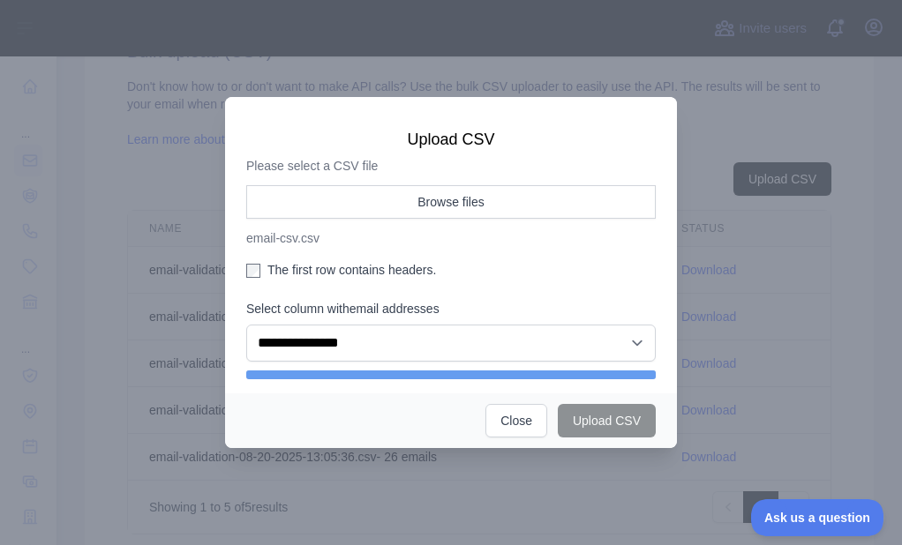
click at [302, 264] on label "The first row contains headers." at bounding box center [450, 270] width 409 height 18
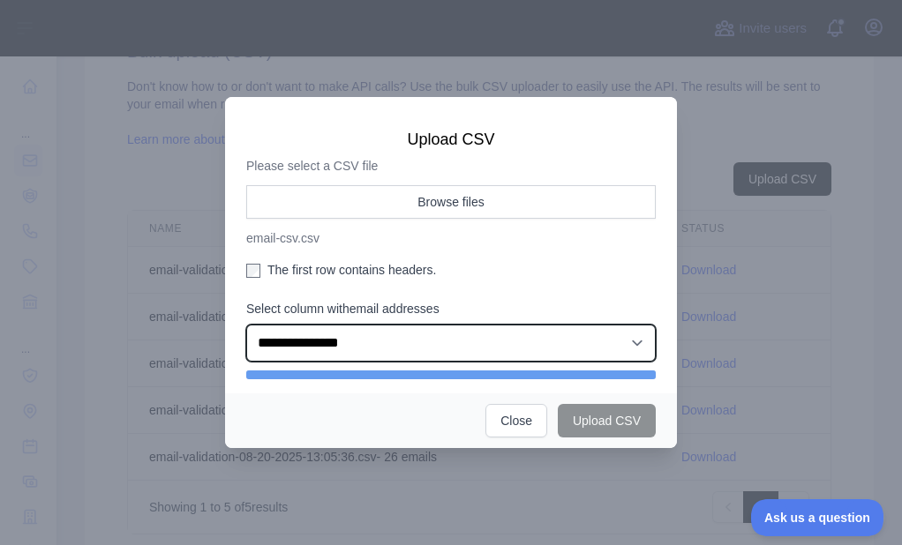
drag, startPoint x: 331, startPoint y: 351, endPoint x: 349, endPoint y: 361, distance: 20.9
click at [331, 351] on select "**********" at bounding box center [450, 343] width 409 height 37
click at [246, 329] on select "**********" at bounding box center [450, 343] width 409 height 37
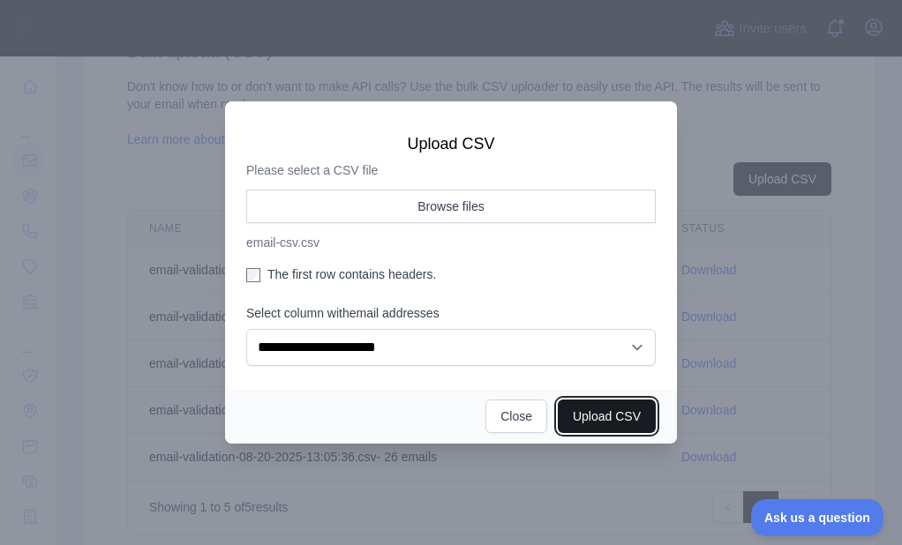
click at [636, 419] on button "Upload CSV" at bounding box center [607, 417] width 98 height 34
select select "**"
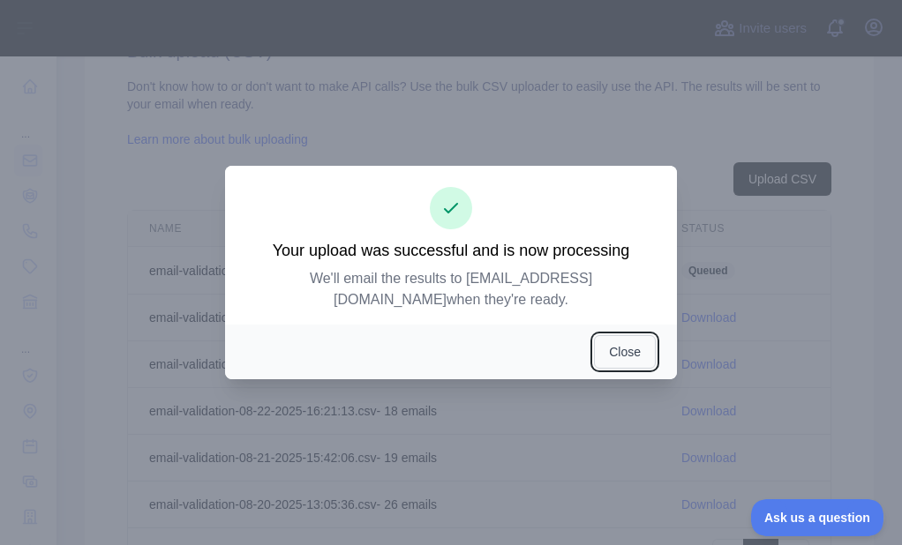
click at [602, 342] on button "Close" at bounding box center [625, 352] width 62 height 34
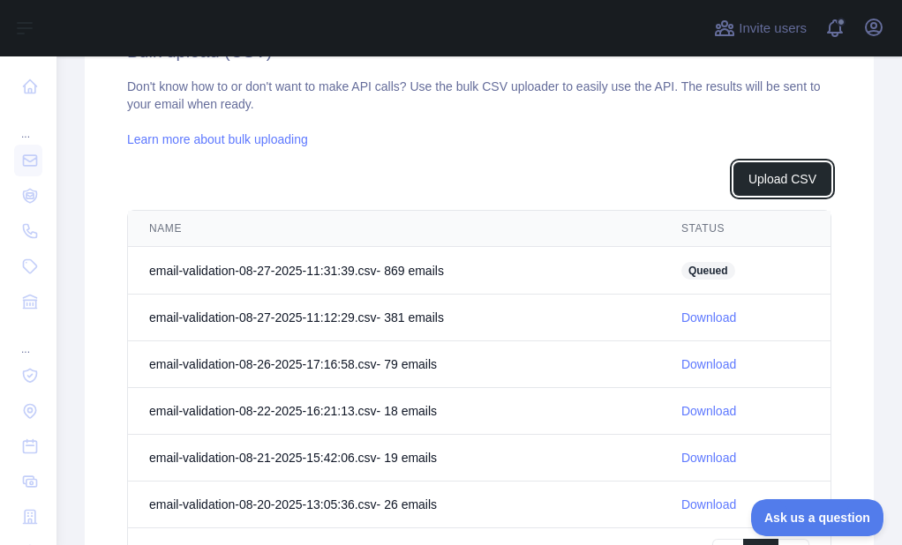
scroll to position [670, 0]
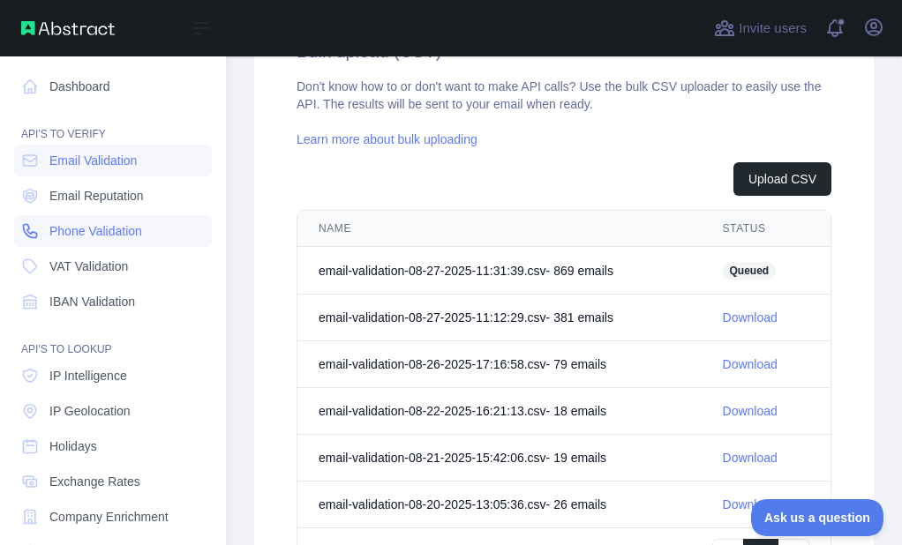
click at [37, 223] on icon at bounding box center [30, 231] width 18 height 18
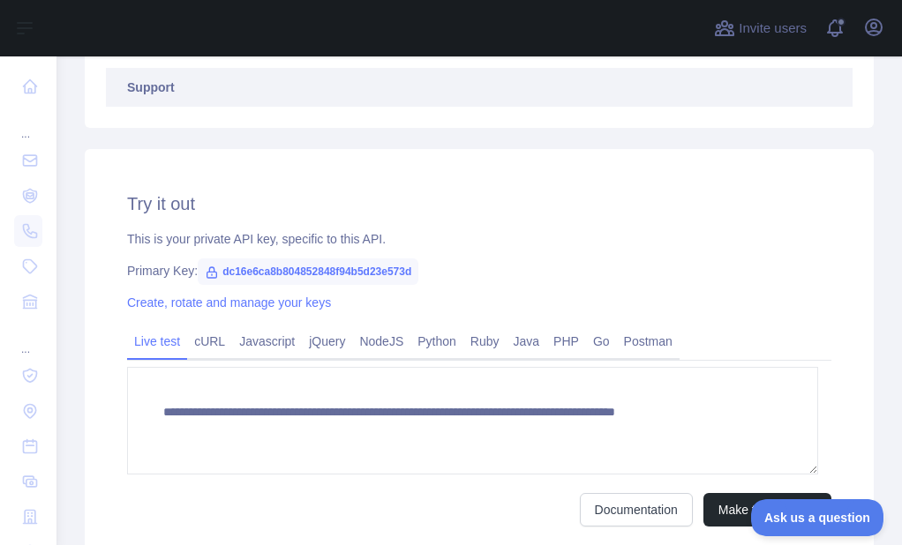
scroll to position [381, 0]
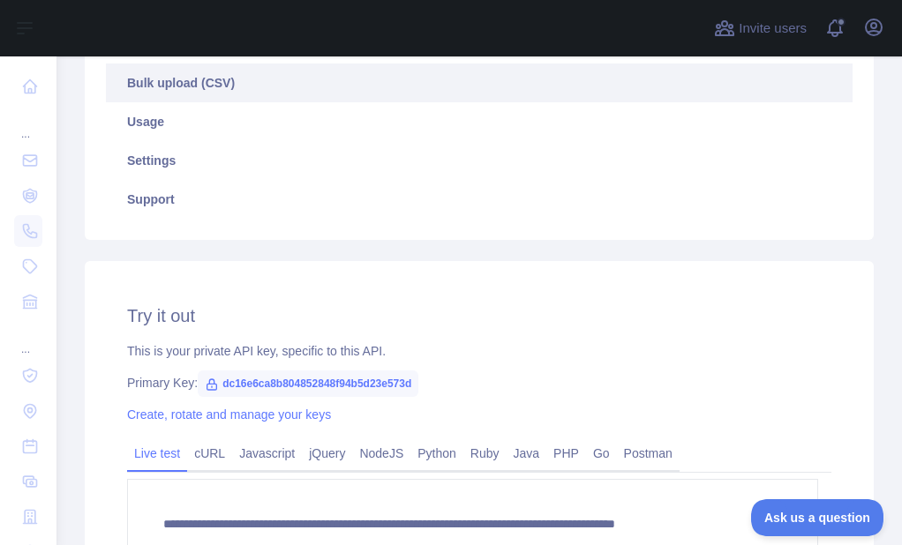
click at [199, 100] on link "Bulk upload (CSV)" at bounding box center [479, 83] width 746 height 39
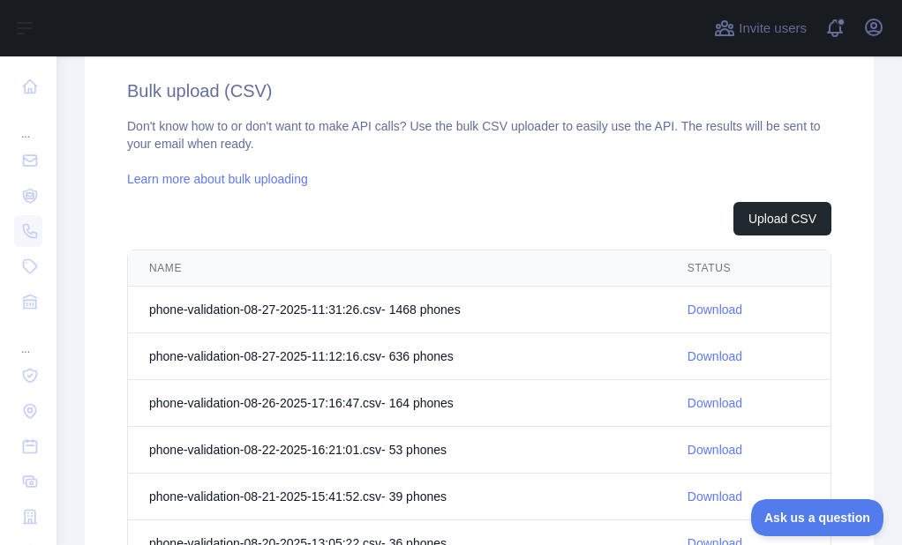
scroll to position [646, 0]
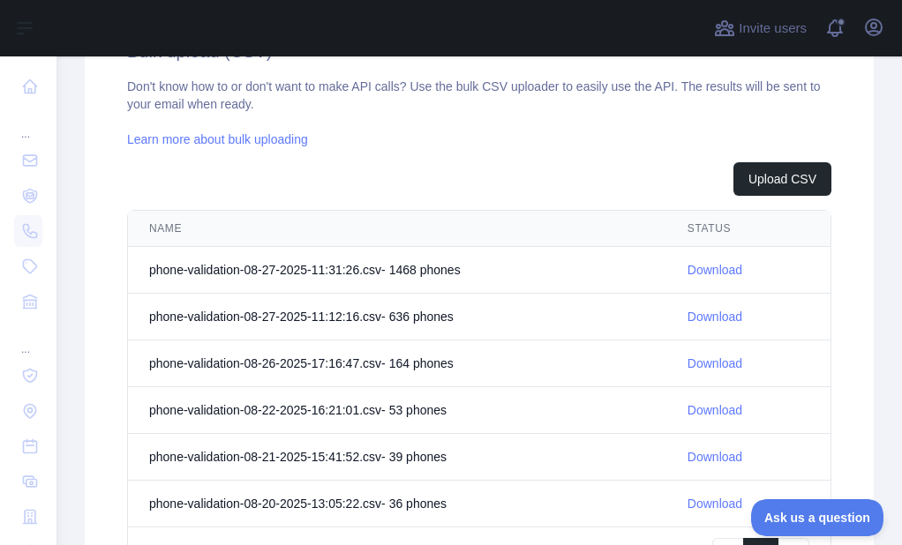
click at [721, 273] on link "Download" at bounding box center [714, 270] width 55 height 14
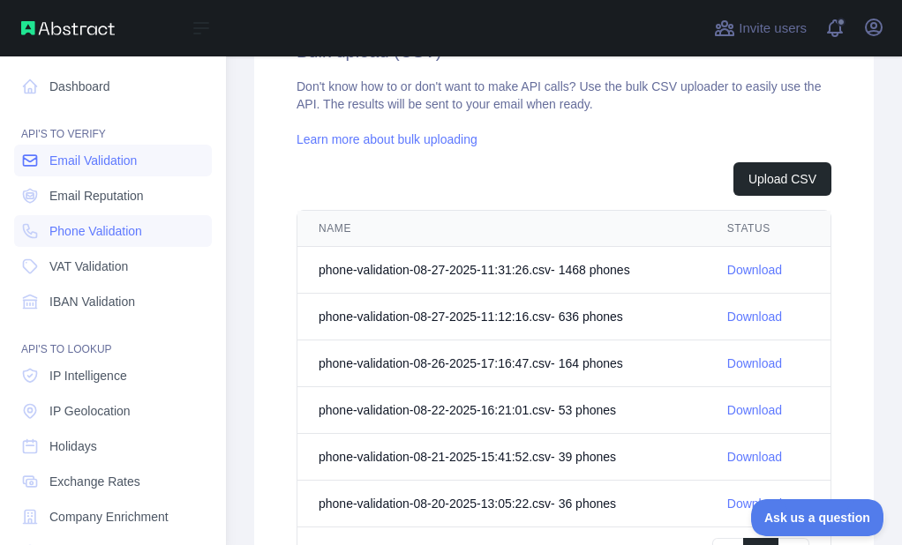
drag, startPoint x: 17, startPoint y: 164, endPoint x: 73, endPoint y: 167, distance: 56.5
click at [17, 164] on link "Email Validation" at bounding box center [113, 161] width 198 height 32
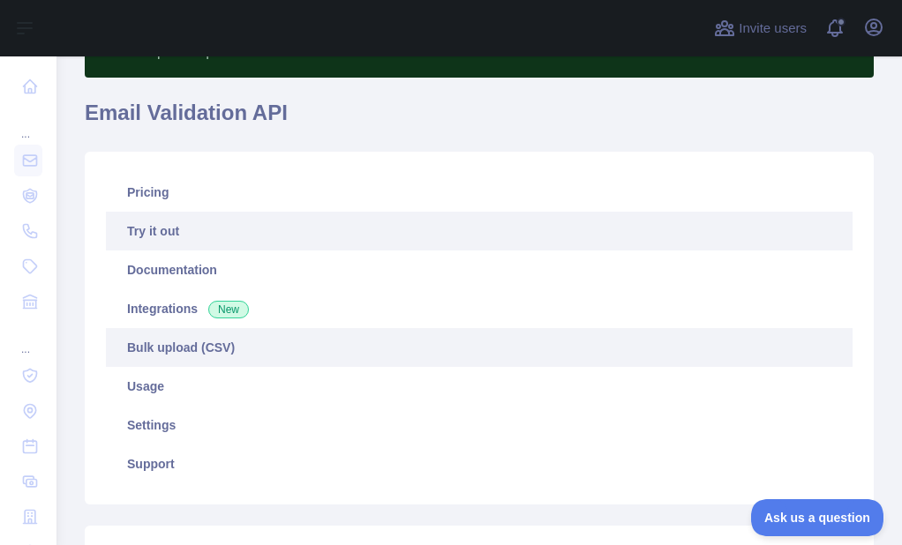
click at [193, 348] on link "Bulk upload (CSV)" at bounding box center [479, 347] width 746 height 39
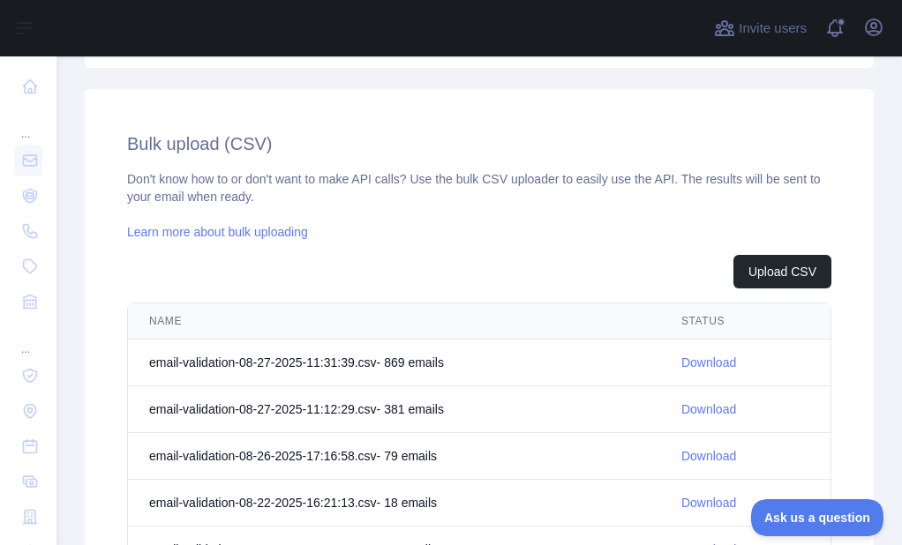
scroll to position [558, 0]
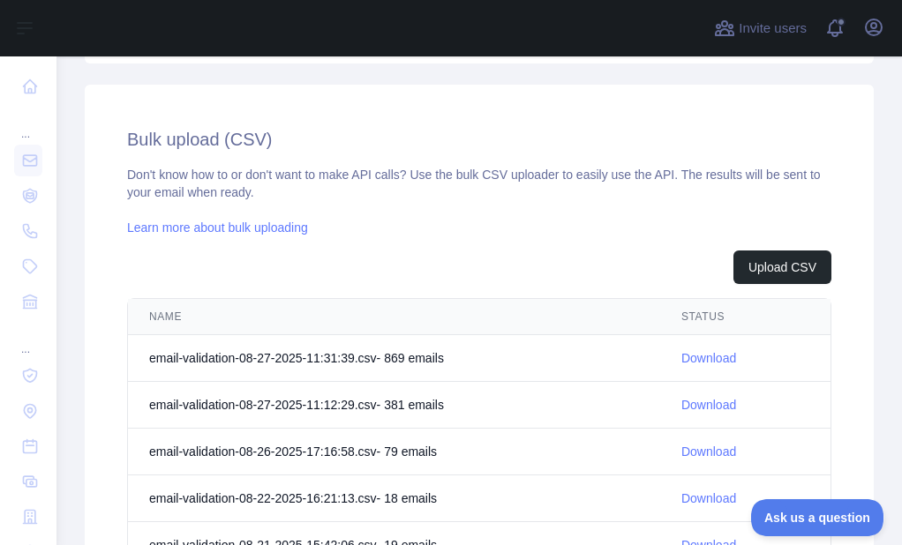
click at [685, 360] on link "Download" at bounding box center [708, 358] width 55 height 14
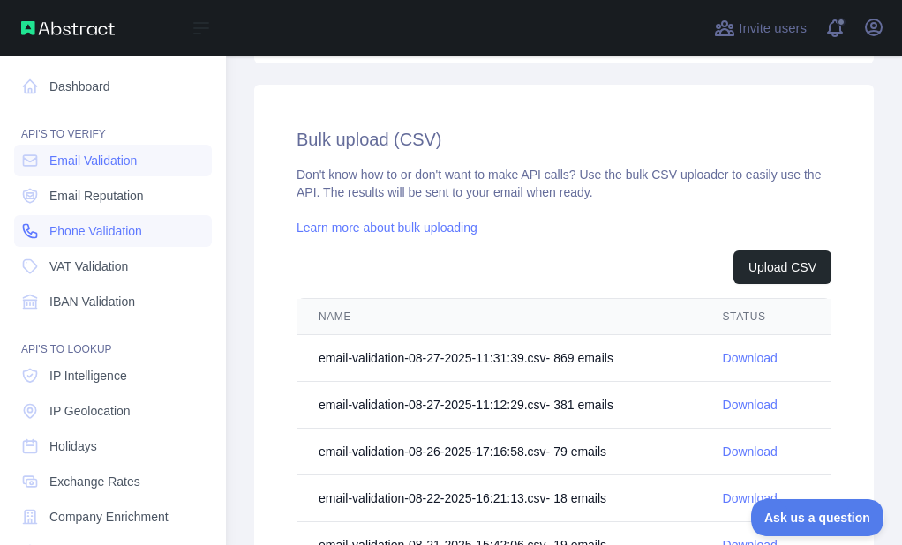
click at [35, 215] on link "Phone Validation" at bounding box center [113, 231] width 198 height 32
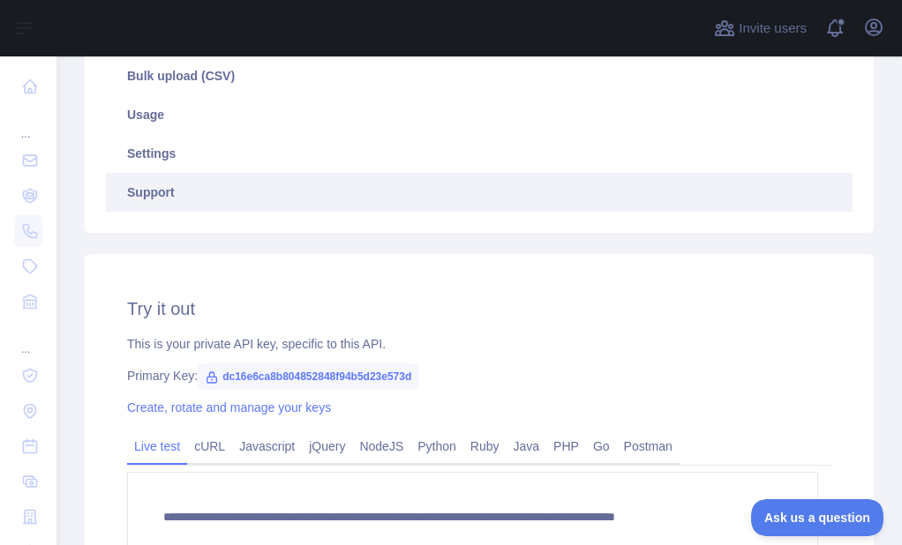
scroll to position [381, 0]
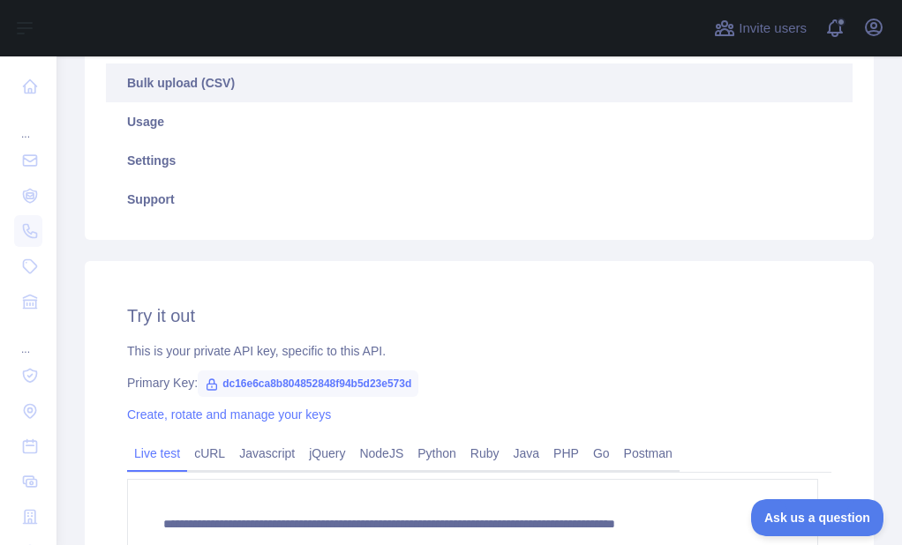
click at [191, 83] on link "Bulk upload (CSV)" at bounding box center [479, 83] width 746 height 39
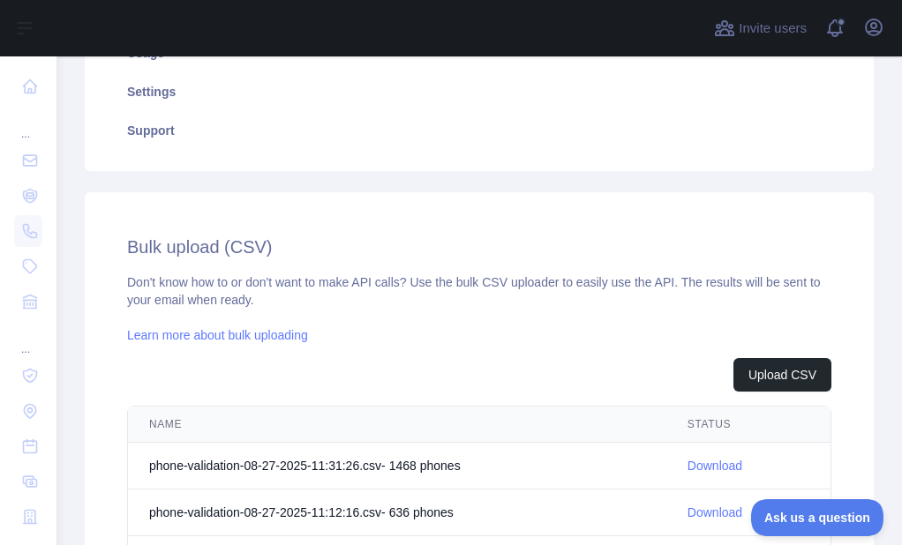
scroll to position [469, 0]
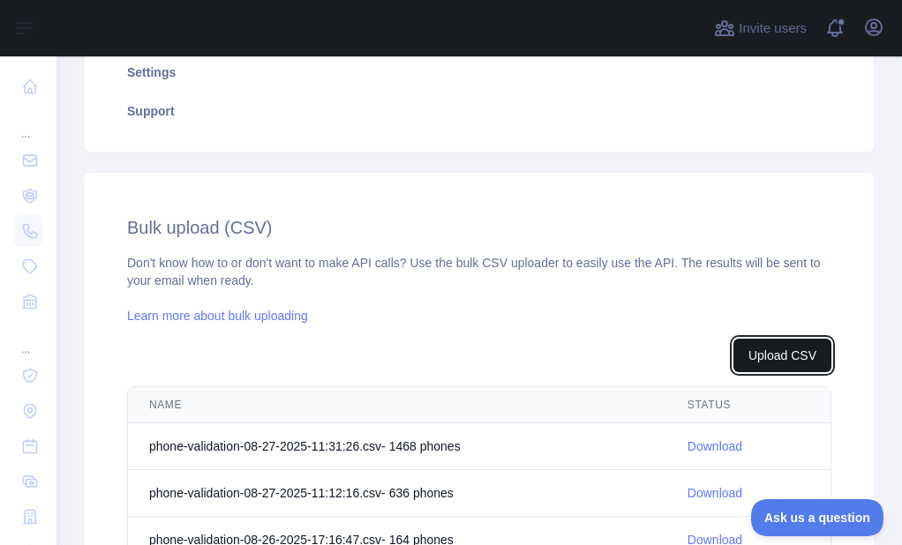
click at [767, 345] on button "Upload CSV" at bounding box center [782, 356] width 98 height 34
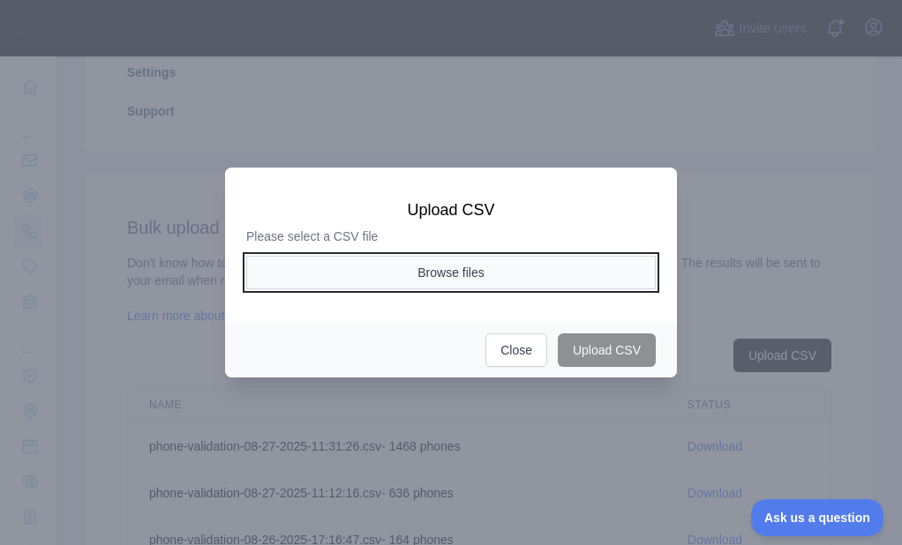
click at [517, 283] on button "Browse files" at bounding box center [450, 273] width 409 height 34
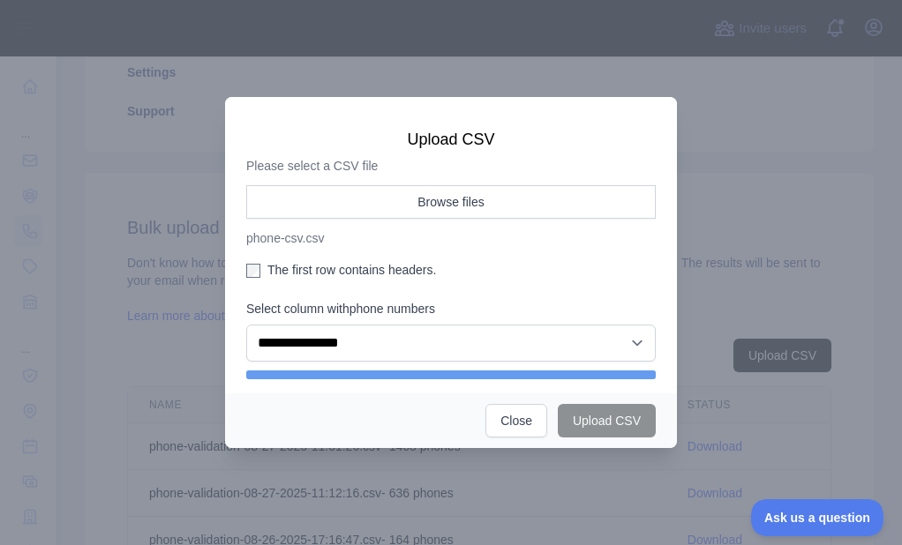
click at [311, 264] on label "The first row contains headers." at bounding box center [450, 270] width 409 height 18
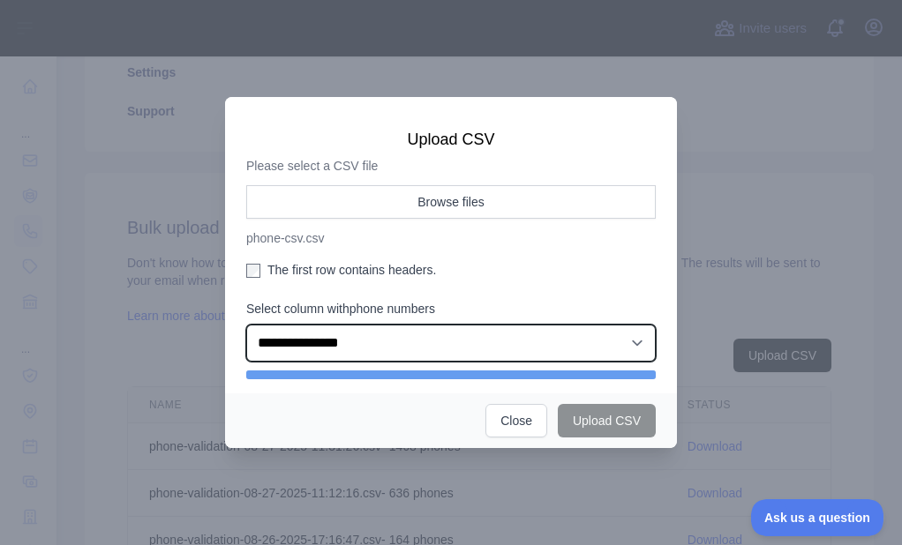
click at [324, 344] on select "**********" at bounding box center [450, 343] width 409 height 37
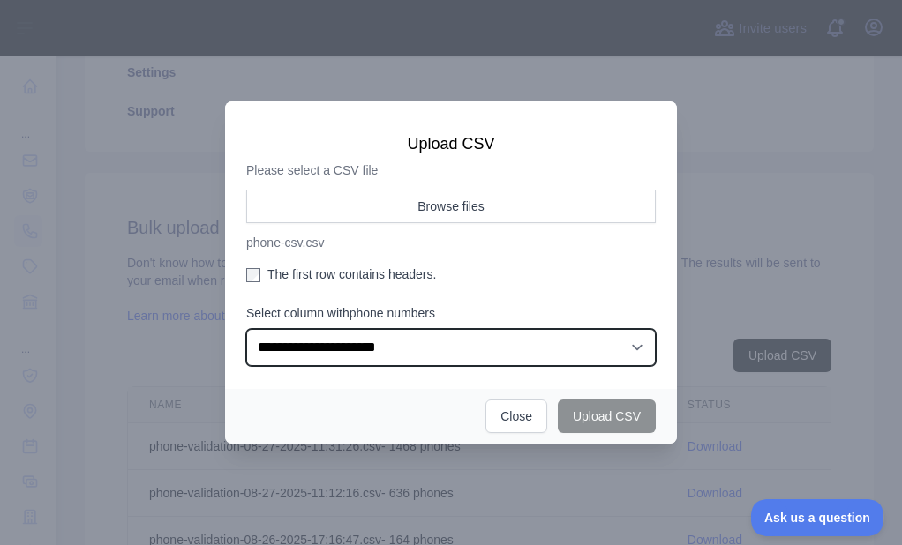
click at [246, 329] on select "**********" at bounding box center [450, 347] width 409 height 37
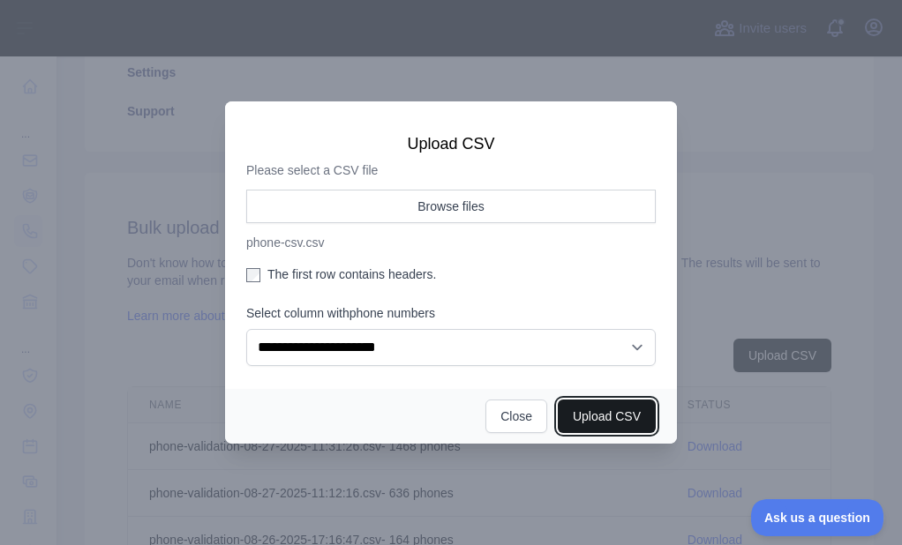
click at [586, 414] on button "Upload CSV" at bounding box center [607, 417] width 98 height 34
select select "**"
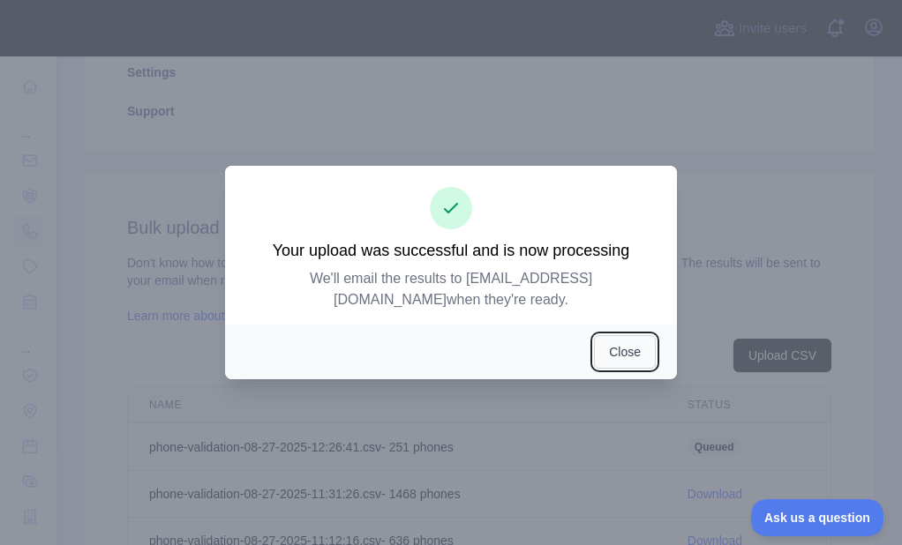
click at [628, 337] on button "Close" at bounding box center [625, 352] width 62 height 34
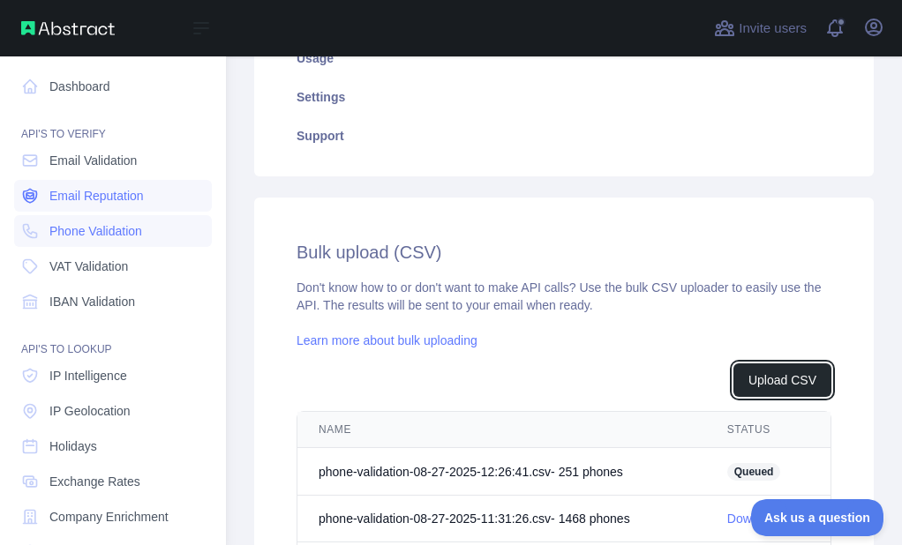
scroll to position [494, 0]
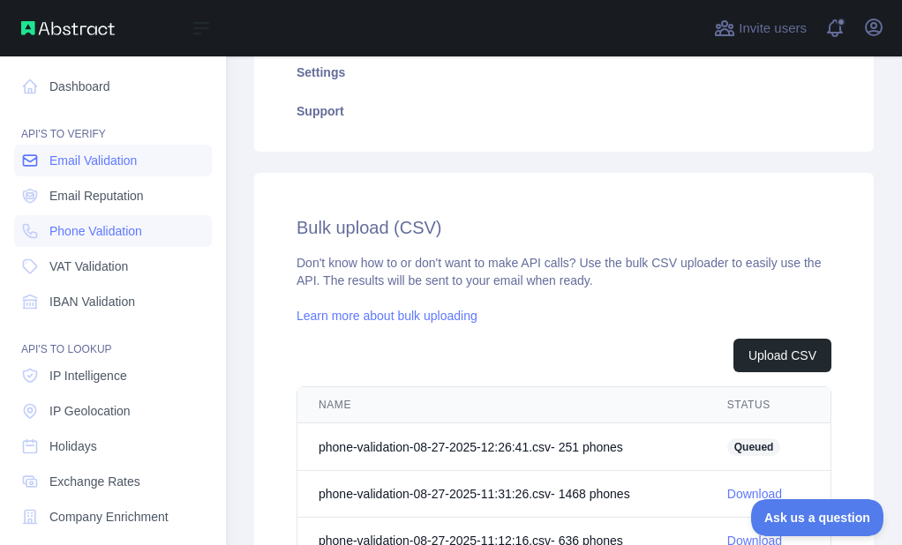
click at [63, 160] on span "Email Validation" at bounding box center [92, 161] width 87 height 18
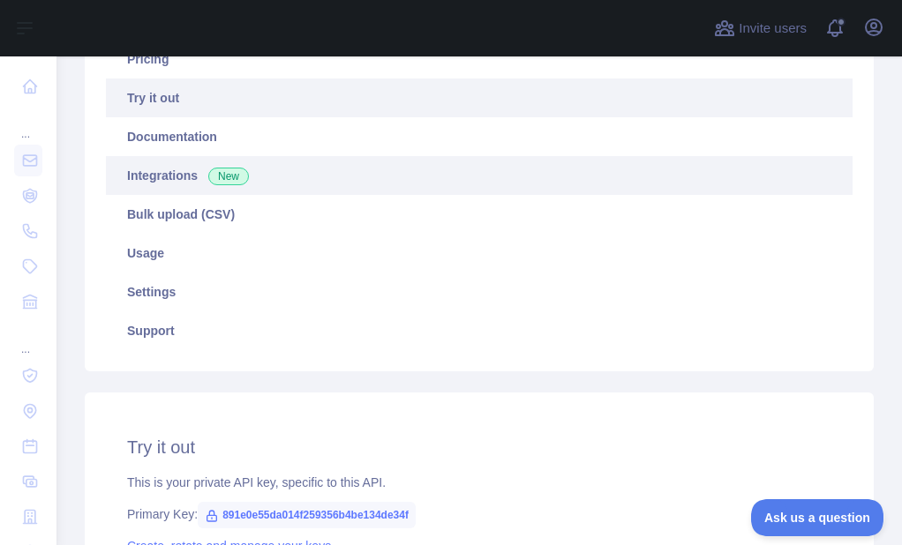
scroll to position [205, 0]
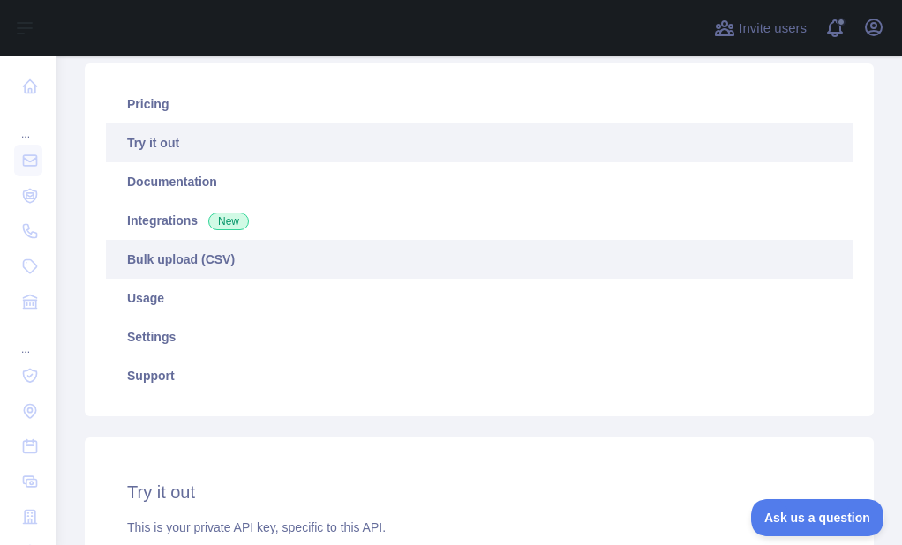
click at [205, 255] on link "Bulk upload (CSV)" at bounding box center [479, 259] width 746 height 39
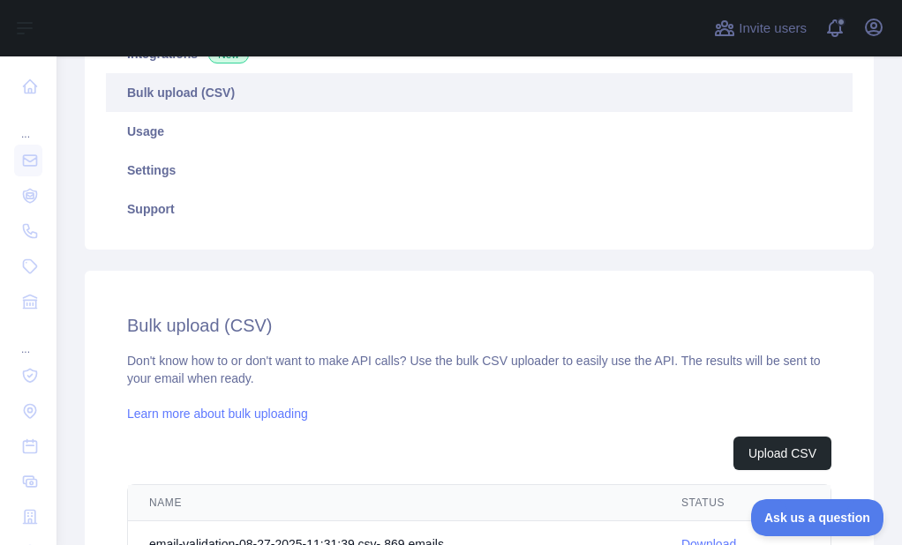
scroll to position [558, 0]
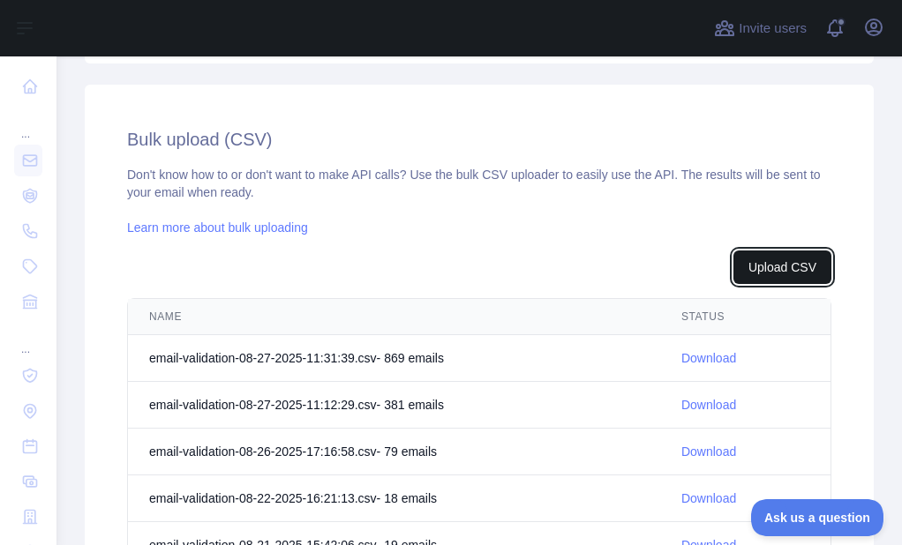
click at [735, 255] on button "Upload CSV" at bounding box center [782, 268] width 98 height 34
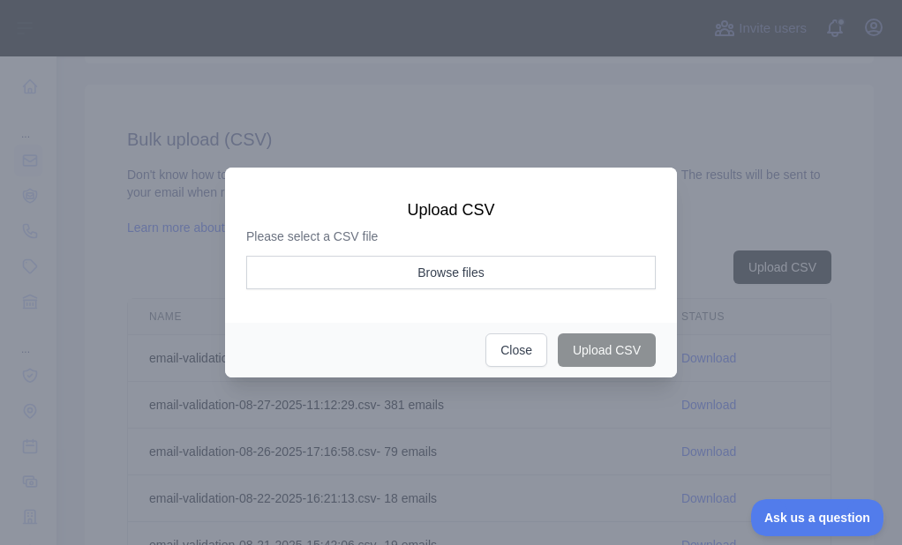
click at [496, 255] on div "Please select a CSV file Browse files" at bounding box center [450, 264] width 409 height 72
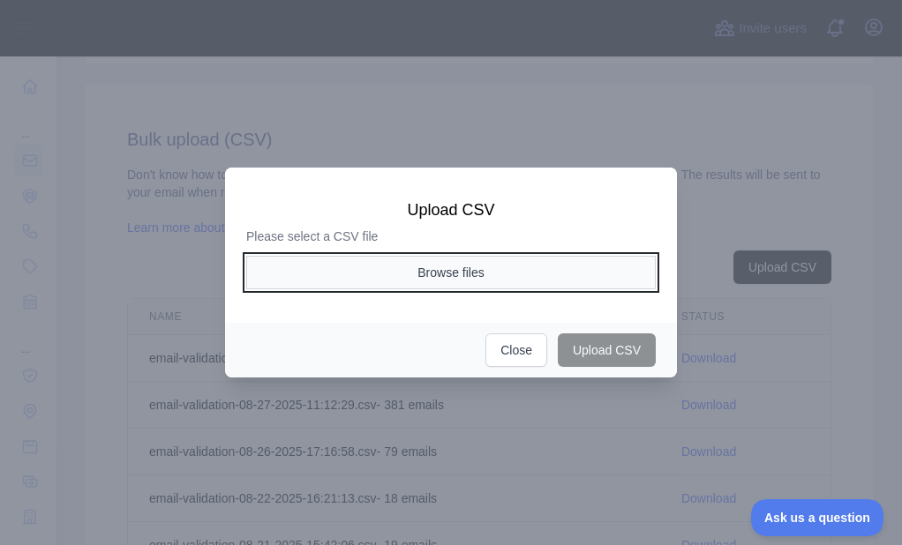
click at [483, 263] on button "Browse files" at bounding box center [450, 273] width 409 height 34
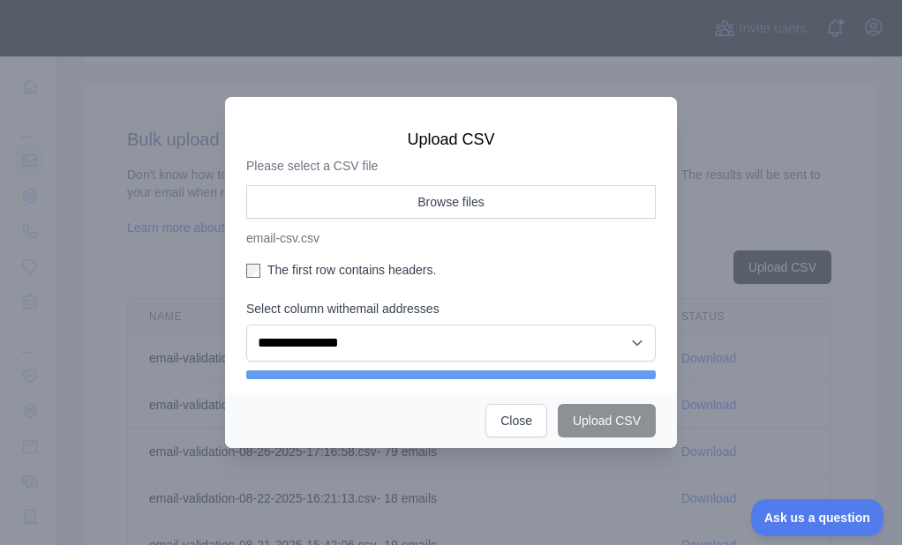
click at [294, 262] on label "The first row contains headers." at bounding box center [450, 270] width 409 height 18
click at [288, 272] on label "The first row contains headers." at bounding box center [450, 270] width 409 height 18
click at [304, 269] on label "The first row contains headers." at bounding box center [450, 270] width 409 height 18
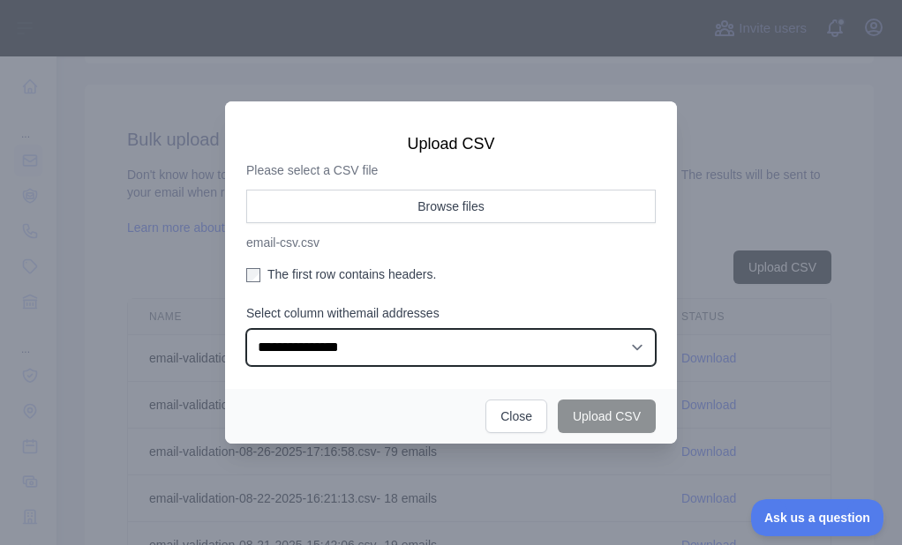
drag, startPoint x: 324, startPoint y: 343, endPoint x: 332, endPoint y: 351, distance: 11.2
click at [324, 344] on select "**********" at bounding box center [450, 347] width 409 height 37
click at [246, 329] on select "**********" at bounding box center [450, 347] width 409 height 37
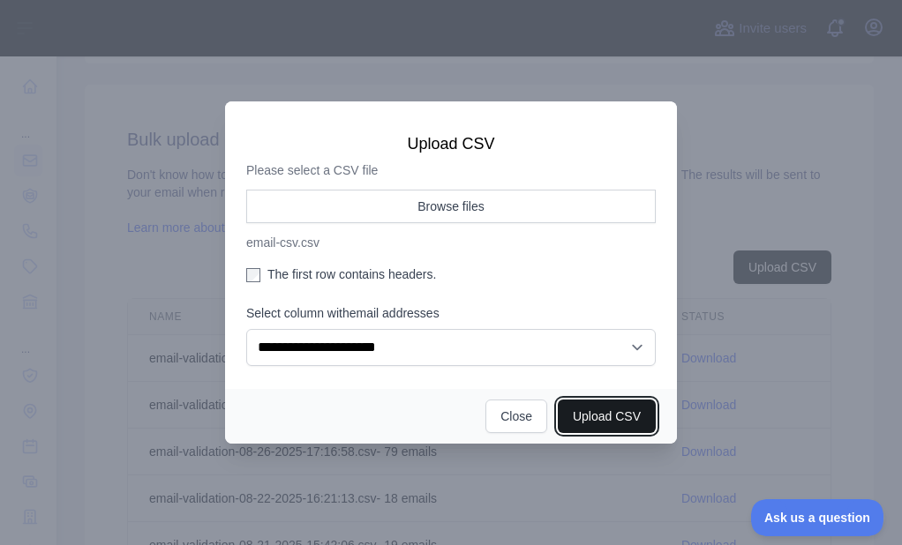
click at [639, 404] on button "Upload CSV" at bounding box center [607, 417] width 98 height 34
select select "**"
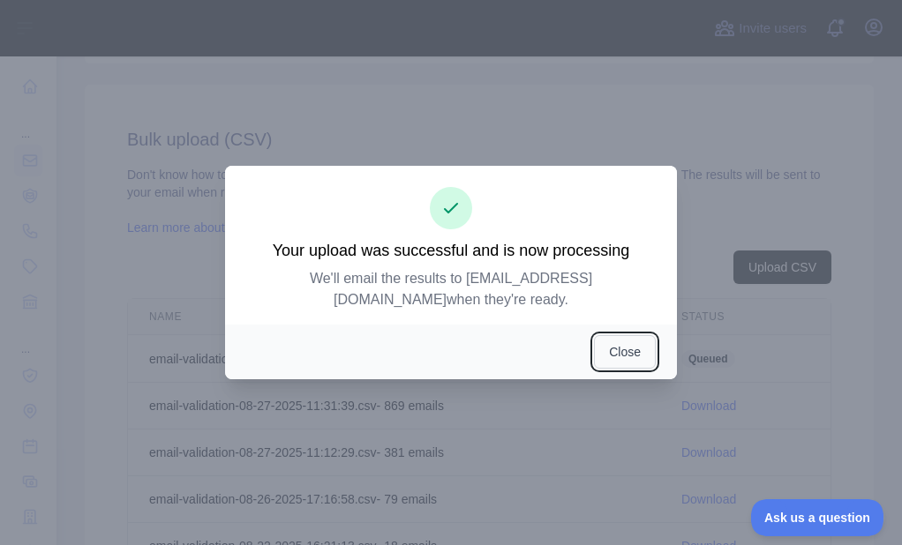
click at [628, 348] on button "Close" at bounding box center [625, 352] width 62 height 34
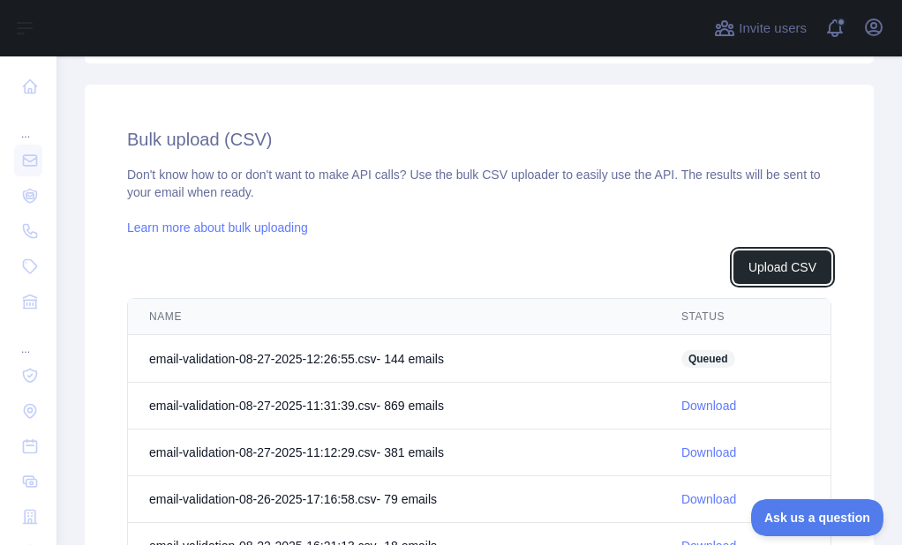
scroll to position [582, 0]
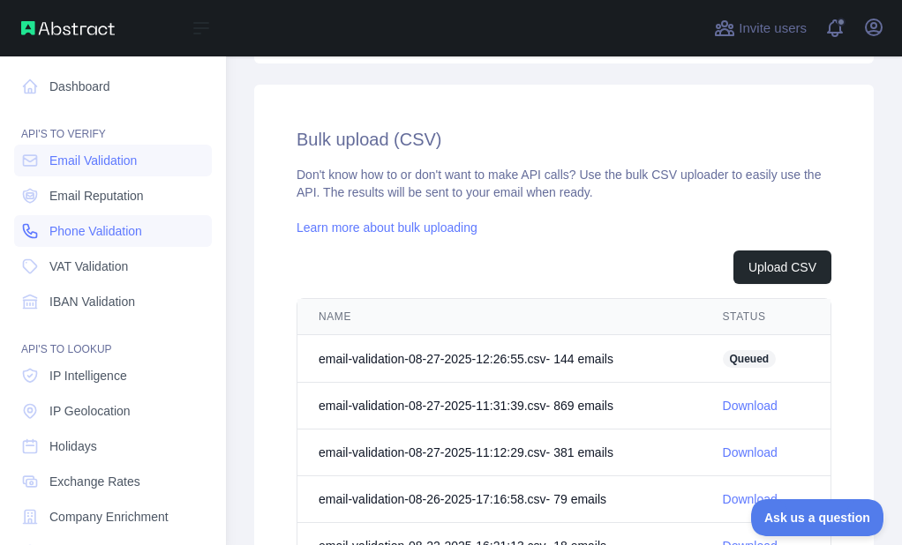
click at [41, 222] on link "Phone Validation" at bounding box center [113, 231] width 198 height 32
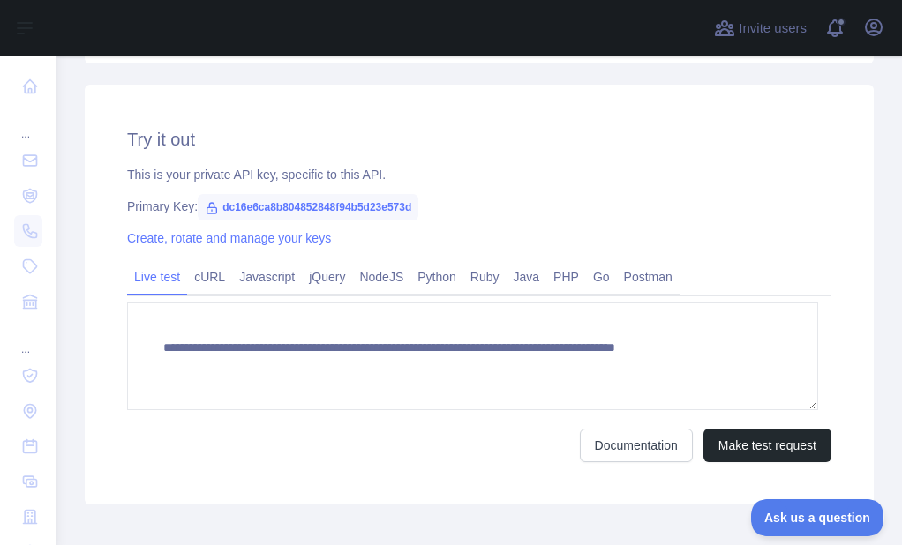
scroll to position [381, 0]
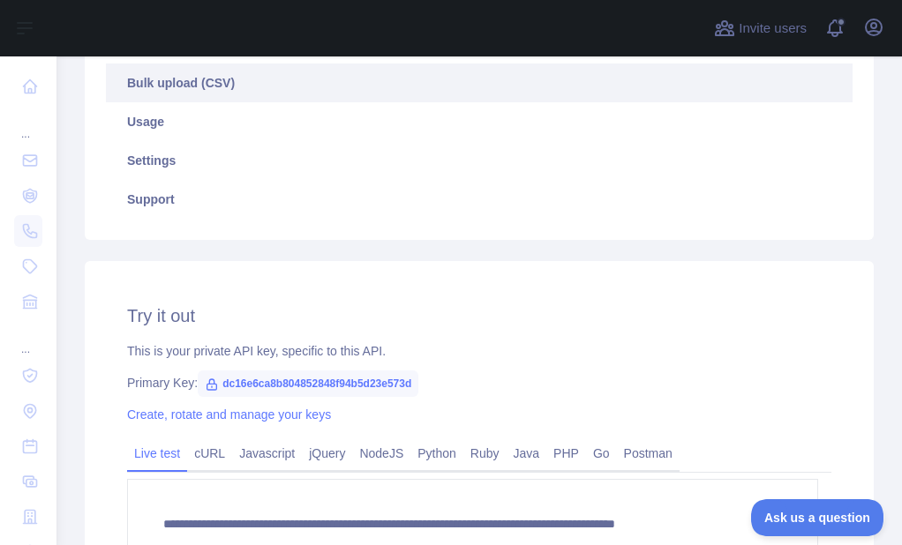
click at [217, 79] on link "Bulk upload (CSV)" at bounding box center [479, 83] width 746 height 39
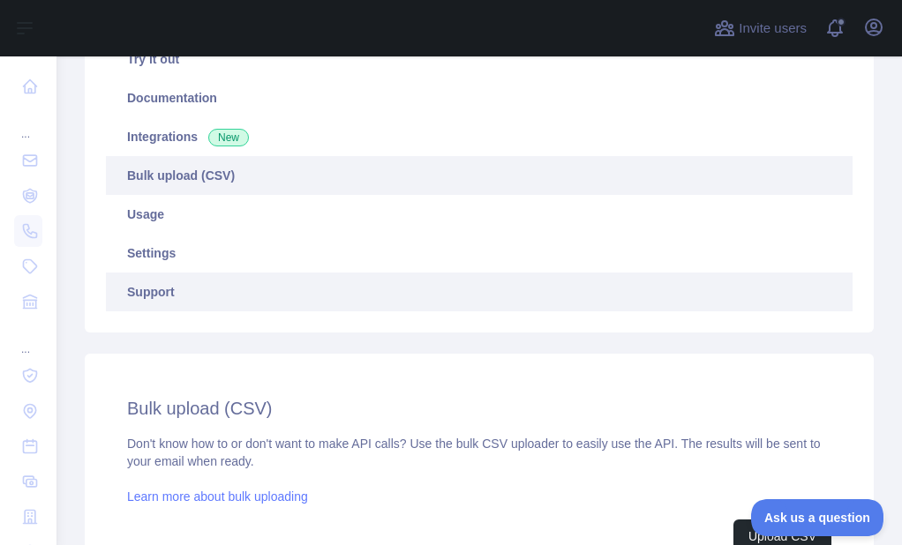
scroll to position [293, 0]
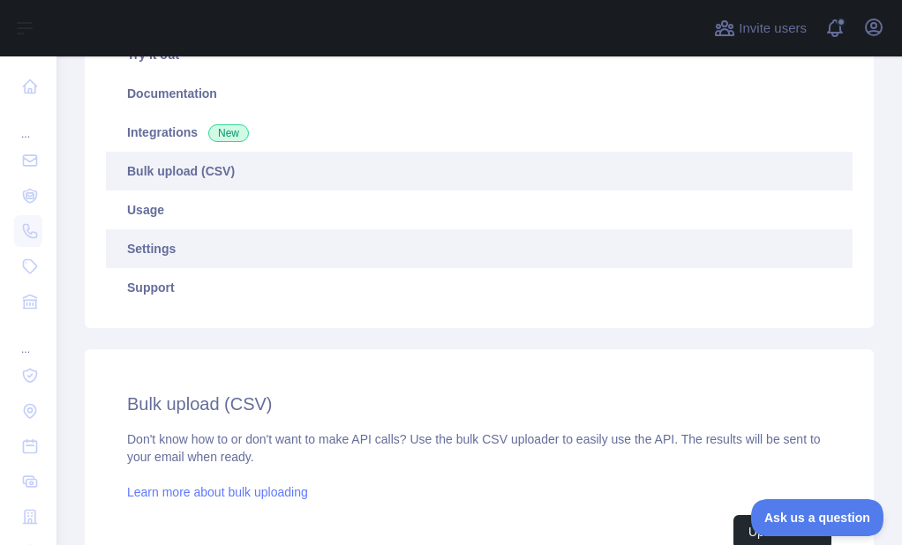
click at [164, 255] on link "Settings" at bounding box center [479, 248] width 746 height 39
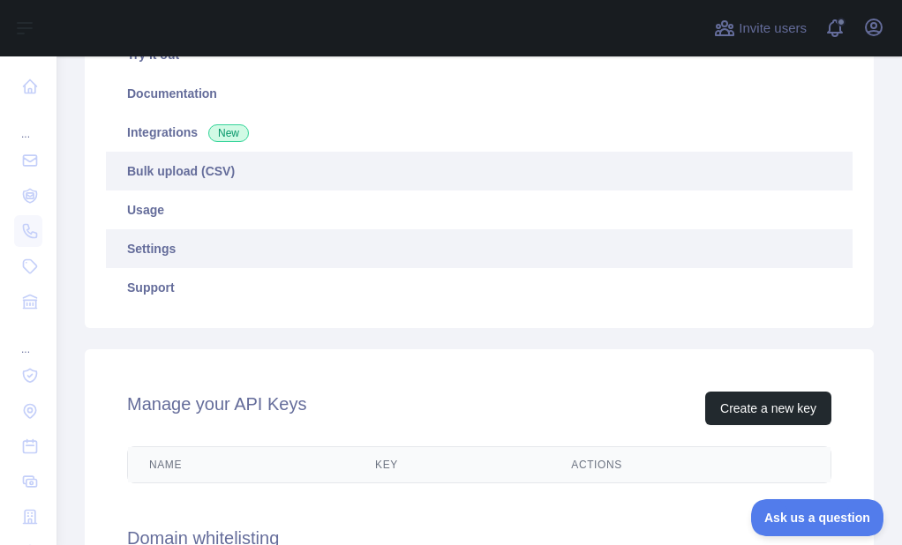
click at [161, 169] on link "Bulk upload (CSV)" at bounding box center [479, 171] width 746 height 39
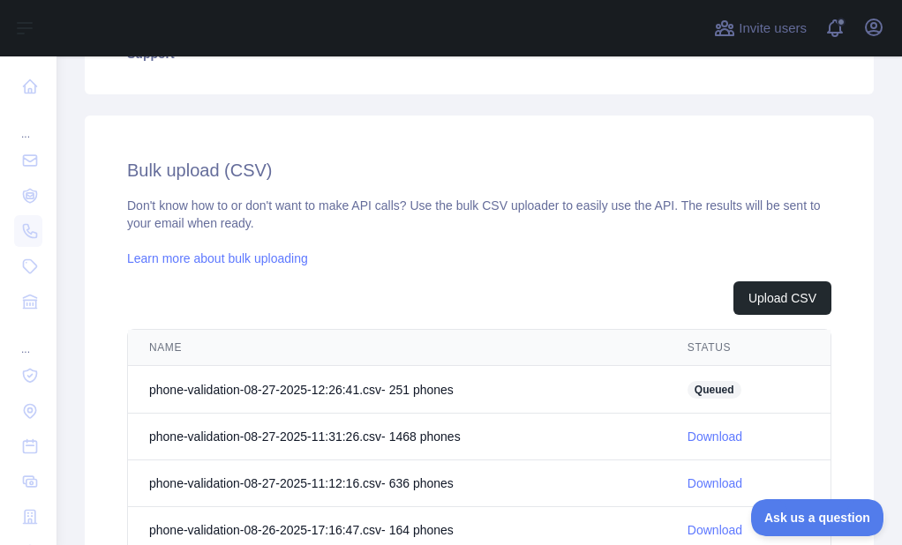
scroll to position [558, 0]
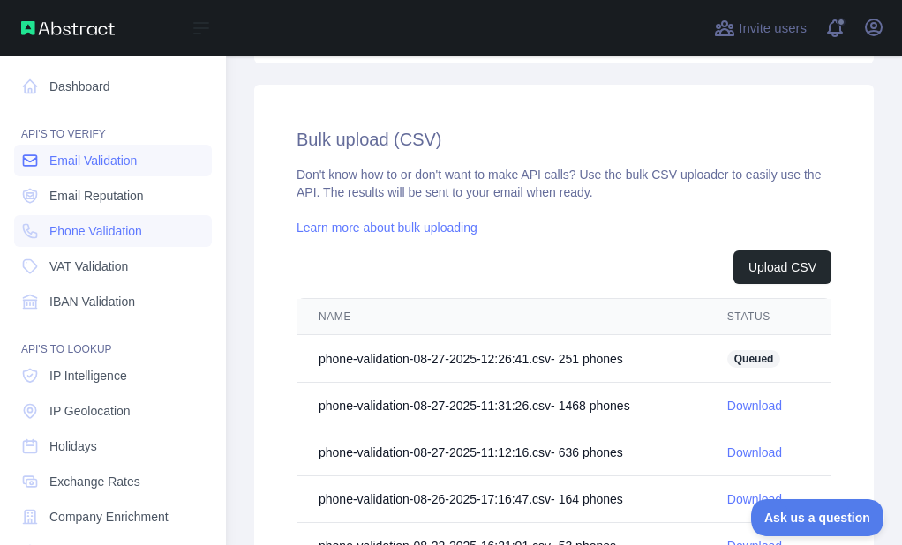
click at [38, 163] on icon at bounding box center [30, 161] width 18 height 18
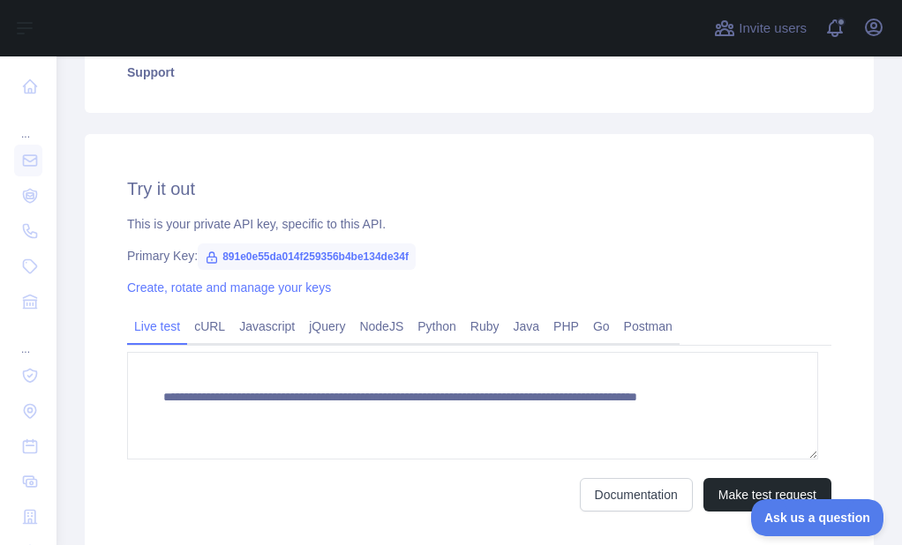
scroll to position [205, 0]
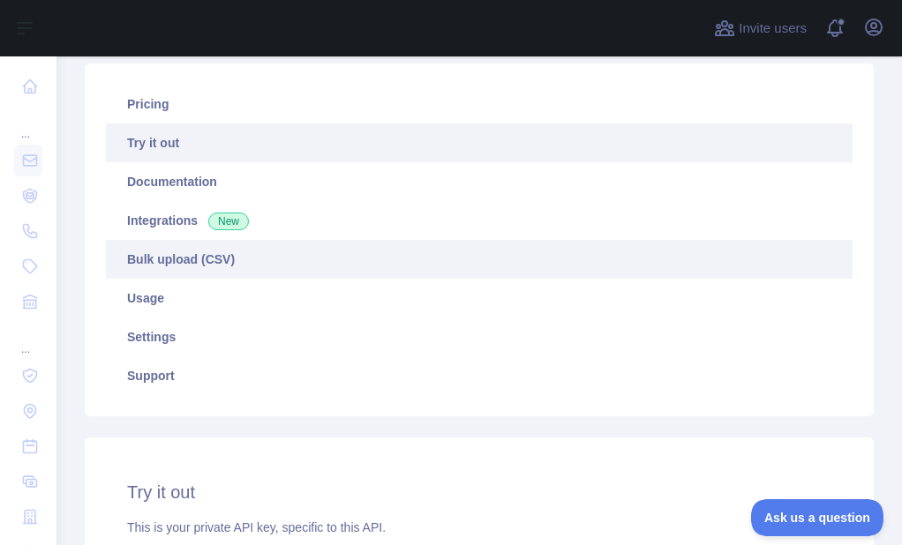
click at [187, 259] on link "Bulk upload (CSV)" at bounding box center [479, 259] width 746 height 39
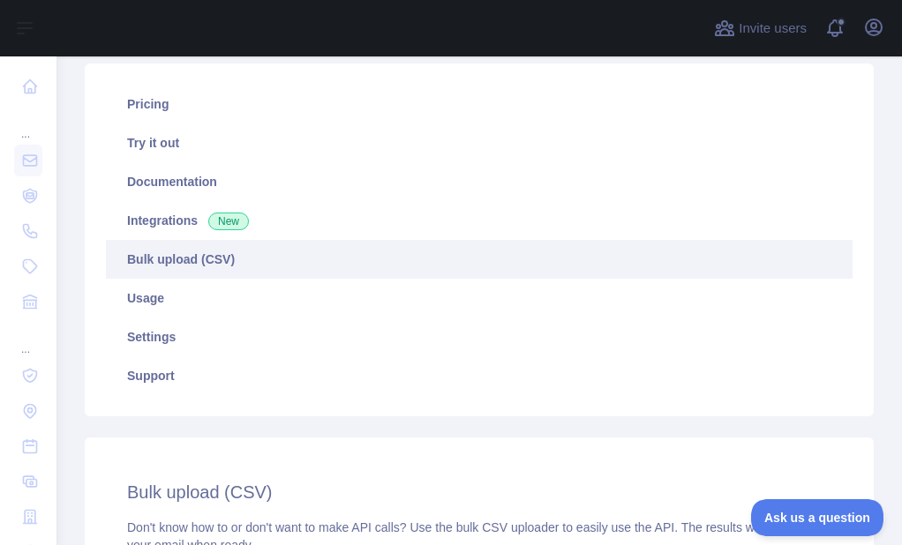
click at [192, 247] on link "Bulk upload (CSV)" at bounding box center [479, 259] width 746 height 39
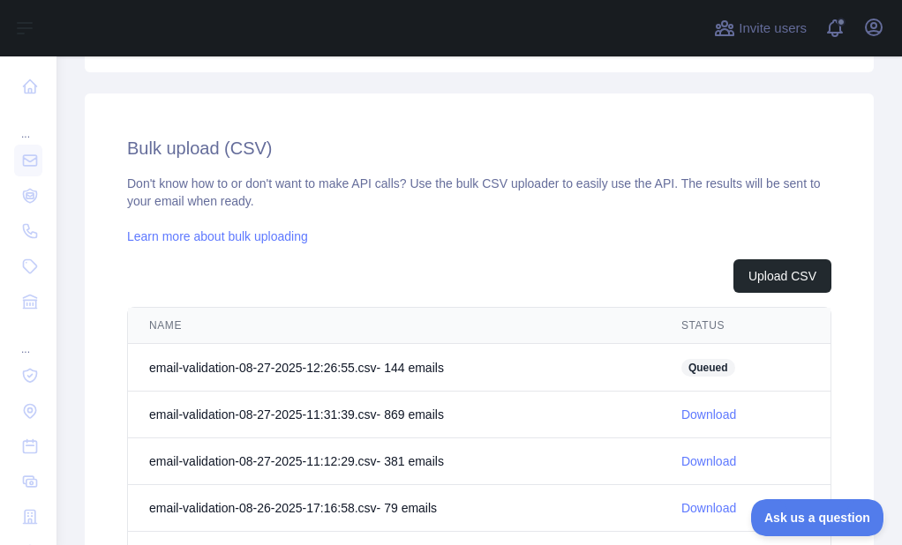
scroll to position [558, 0]
